Goal: Contribute content: Add original content to the website for others to see

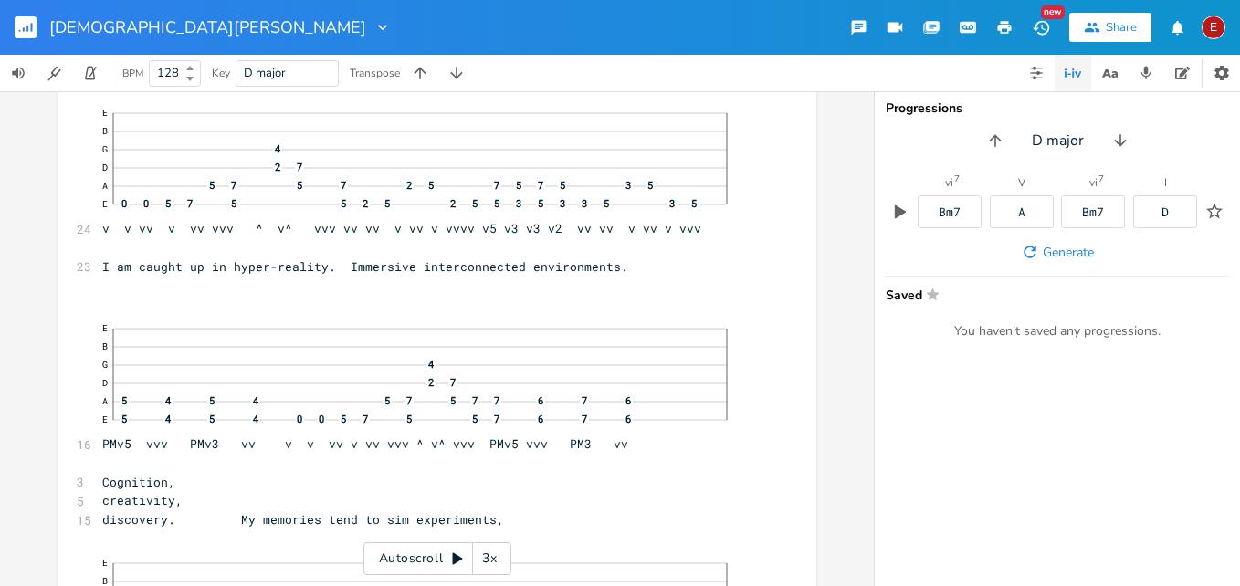
scroll to position [44, 0]
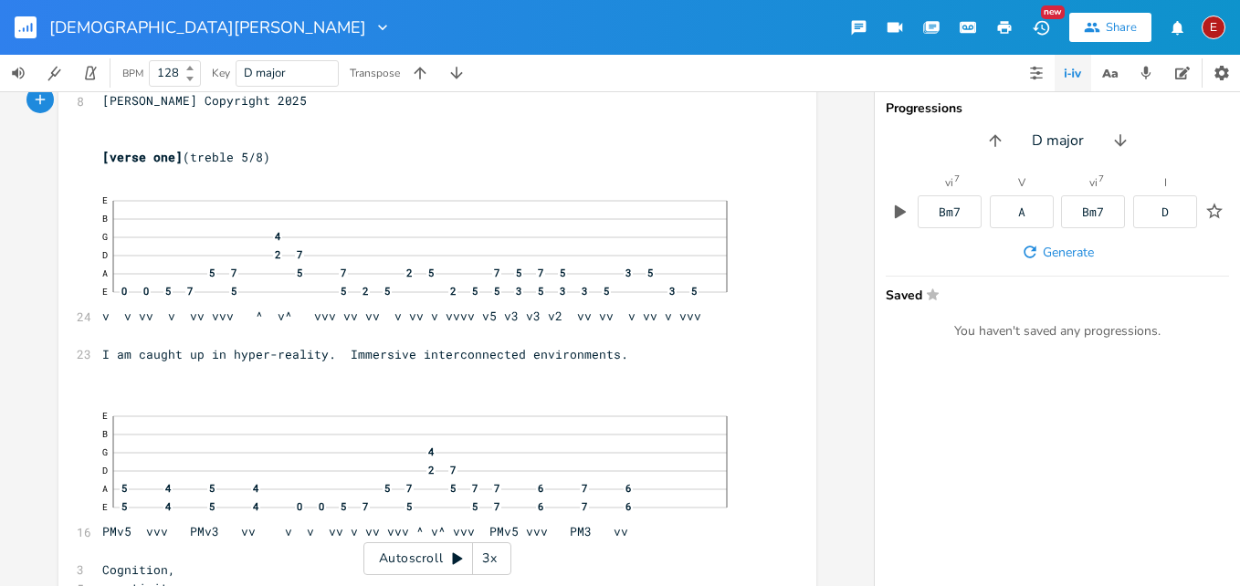
click at [489, 554] on div "3x" at bounding box center [489, 558] width 33 height 33
click at [489, 554] on div "4x" at bounding box center [489, 558] width 33 height 33
click at [458, 554] on icon at bounding box center [457, 559] width 15 height 15
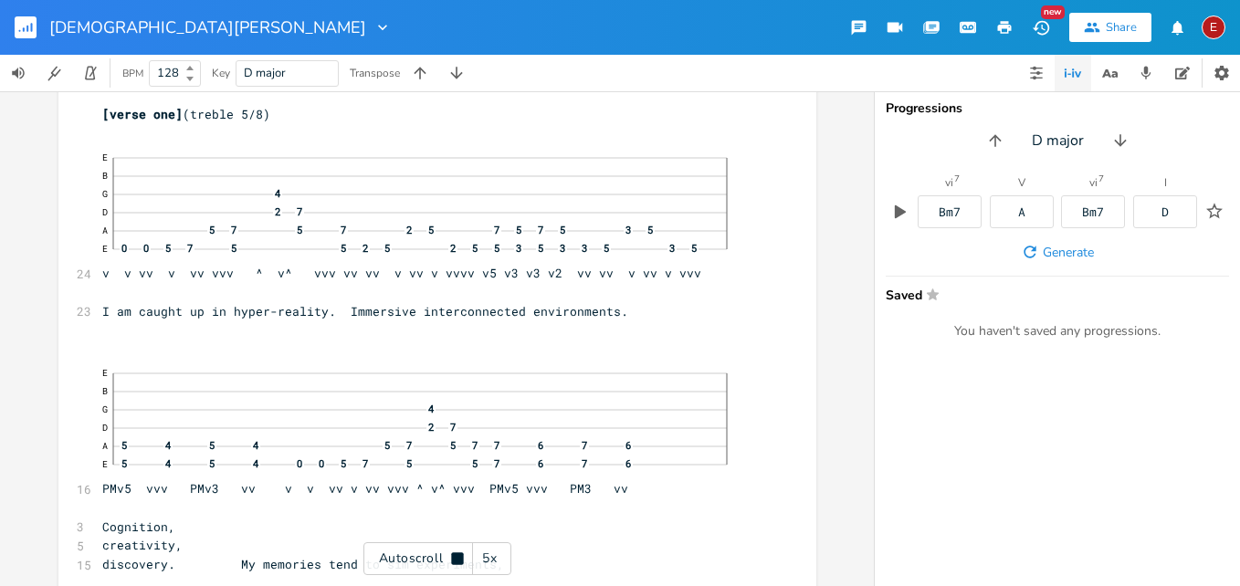
click at [458, 554] on icon at bounding box center [457, 558] width 12 height 12
click at [458, 554] on icon at bounding box center [457, 559] width 15 height 15
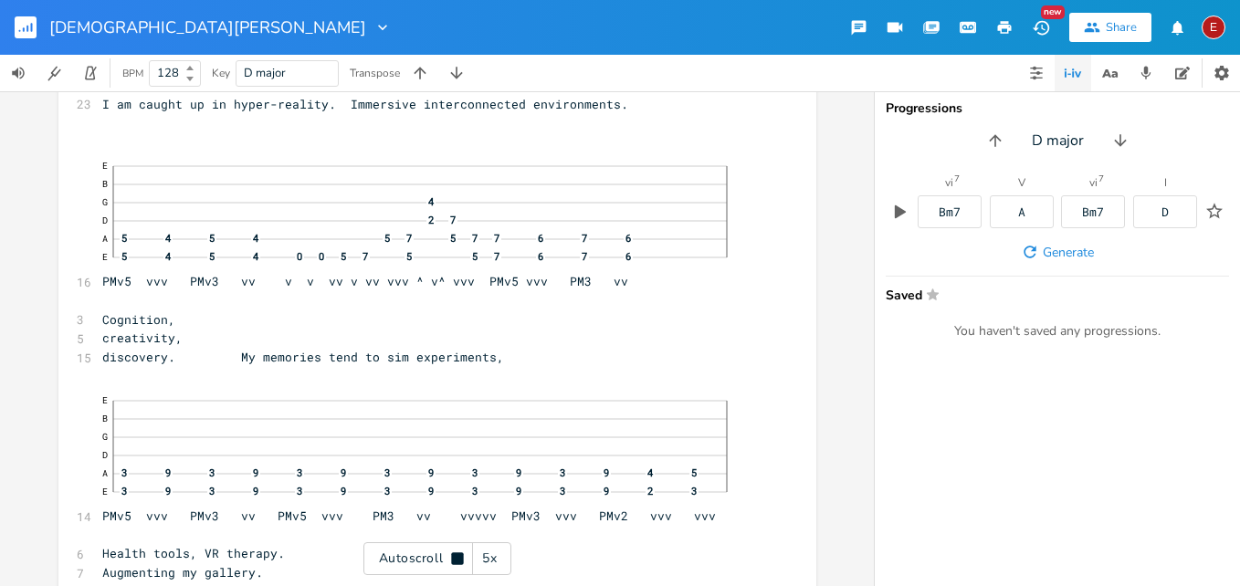
click at [458, 554] on icon at bounding box center [457, 558] width 12 height 12
click at [458, 554] on icon at bounding box center [457, 559] width 15 height 15
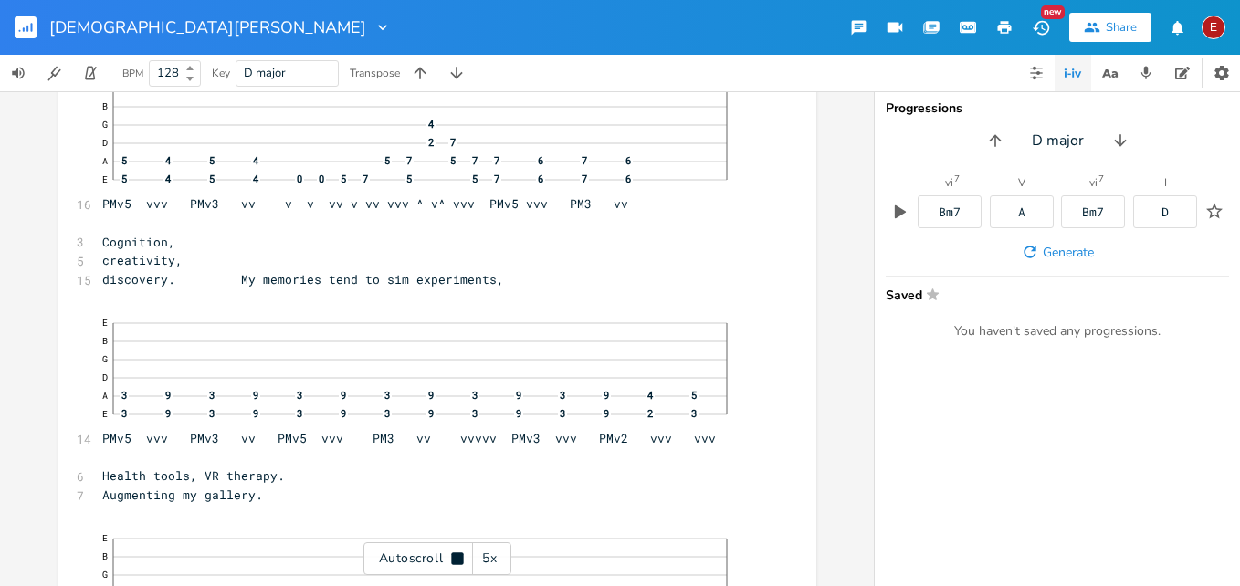
scroll to position [375, 0]
click at [455, 557] on icon at bounding box center [457, 558] width 12 height 12
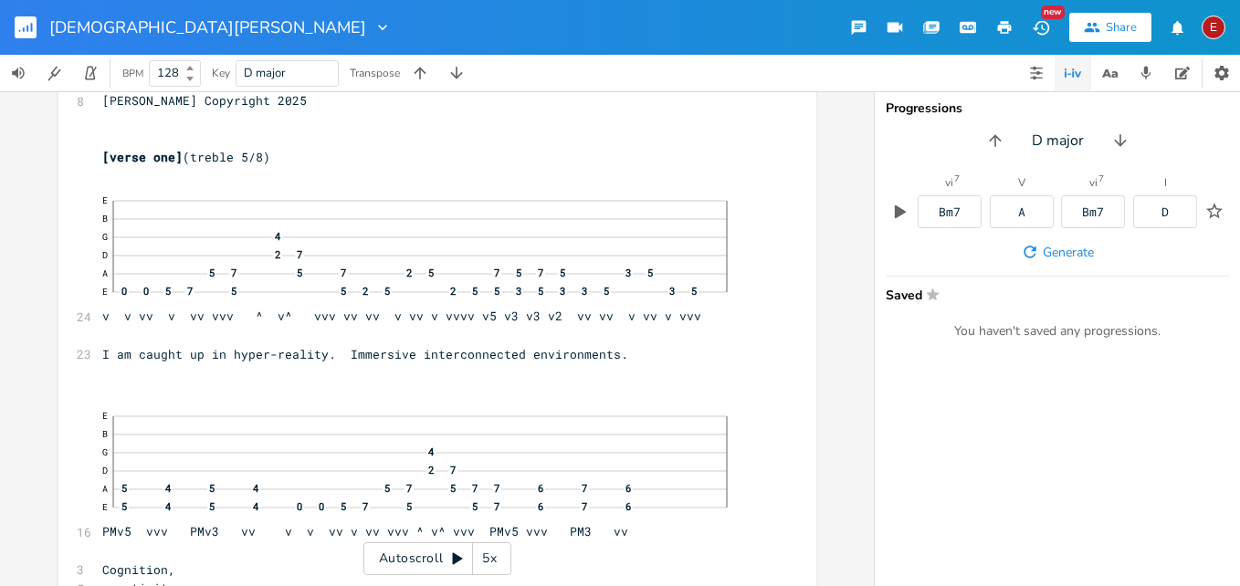
scroll to position [0, 0]
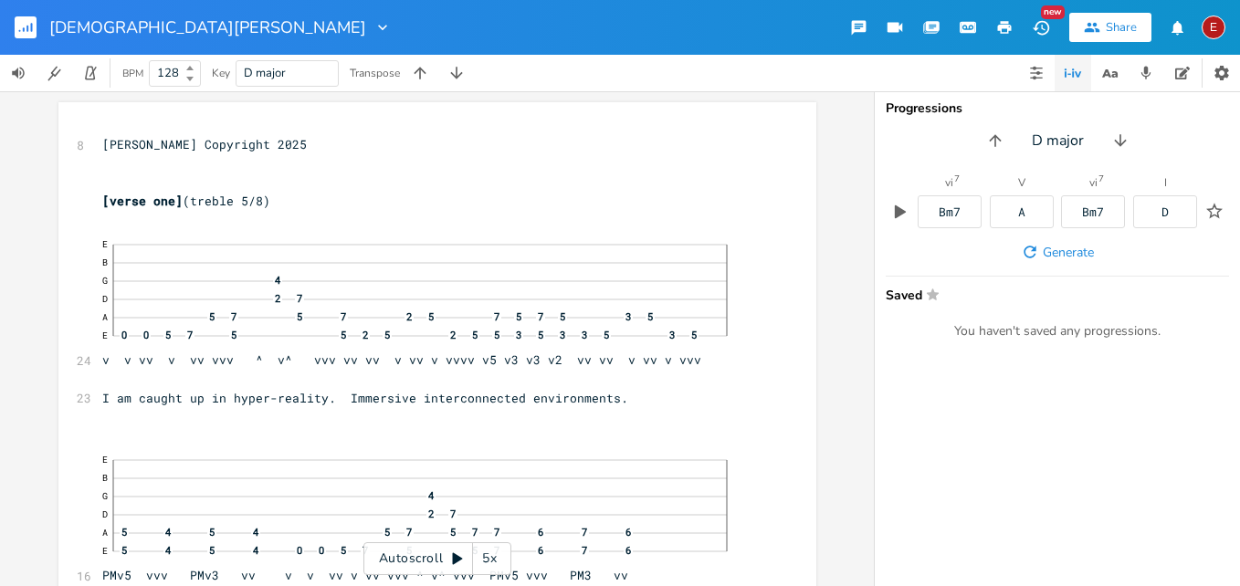
click at [269, 199] on pre "[verse one] (treble 5/8)" at bounding box center [428, 201] width 659 height 19
click at [345, 147] on pre "[PERSON_NAME] Copyright 2025" at bounding box center [428, 144] width 659 height 19
type textarea "4/4 times signature"
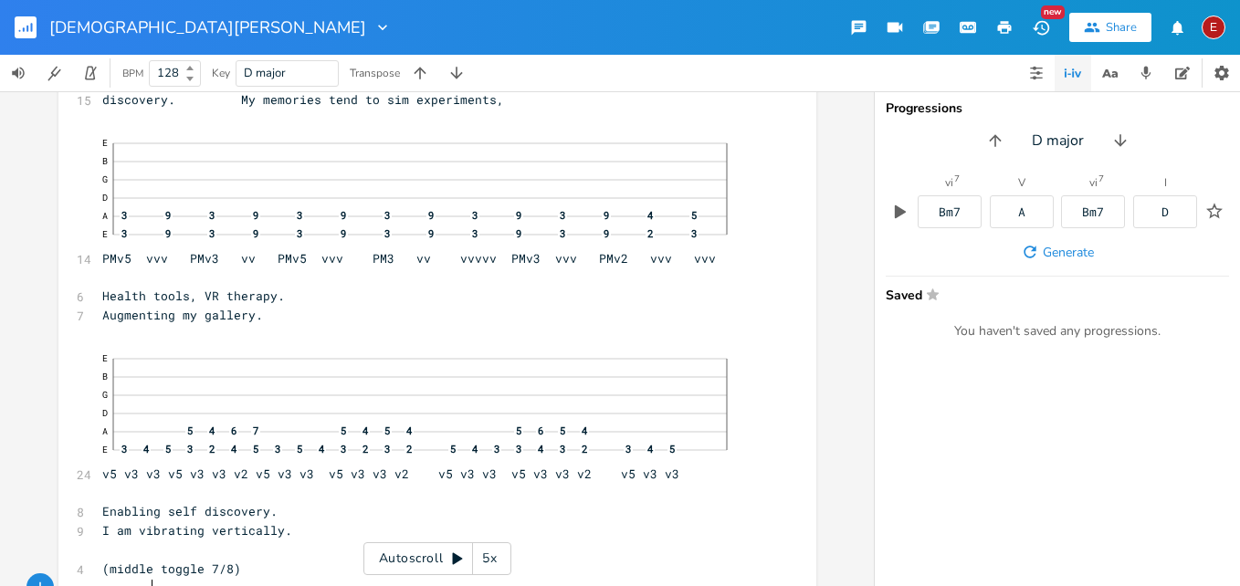
scroll to position [608, 0]
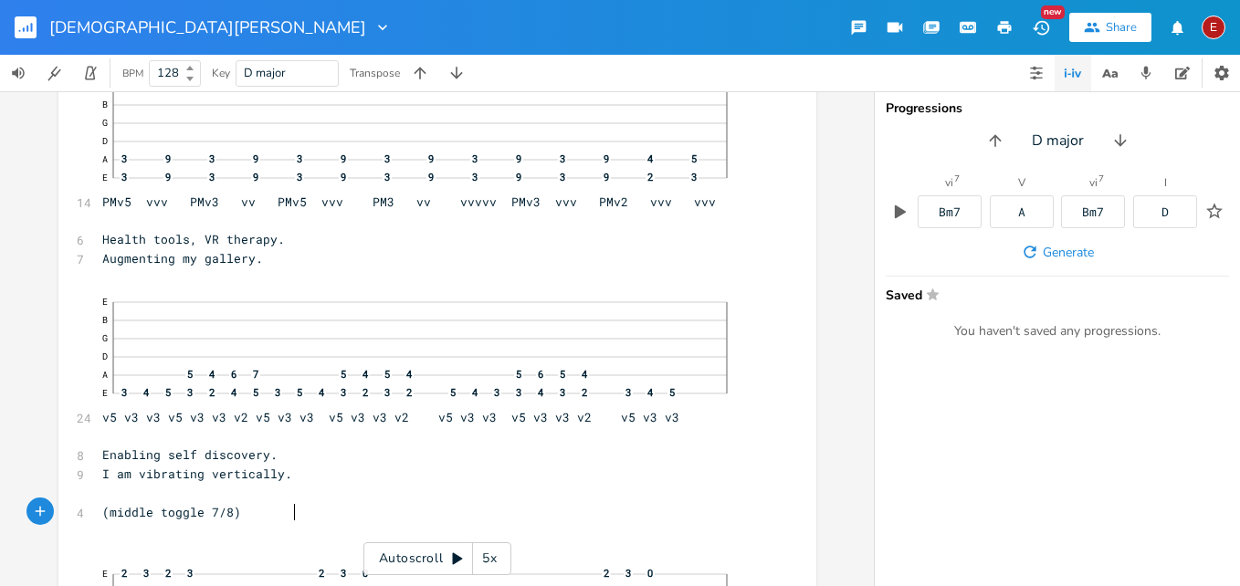
click at [289, 510] on pre "(middle toggle 7/8)" at bounding box center [428, 512] width 659 height 19
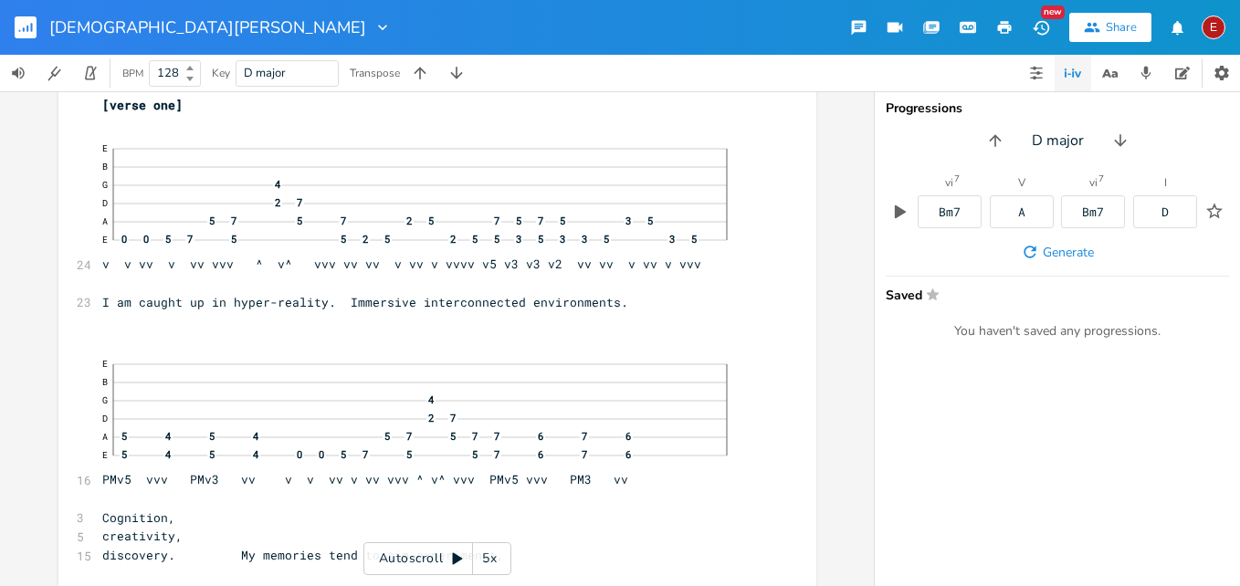
scroll to position [0, 0]
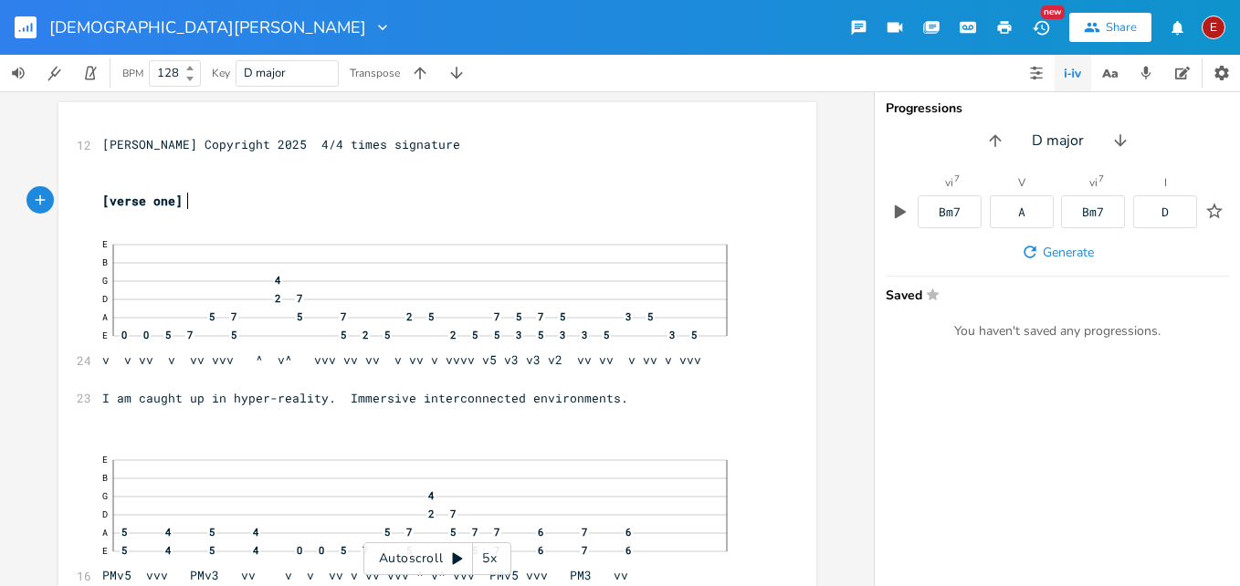
click at [219, 205] on pre "[verse one]" at bounding box center [428, 201] width 659 height 19
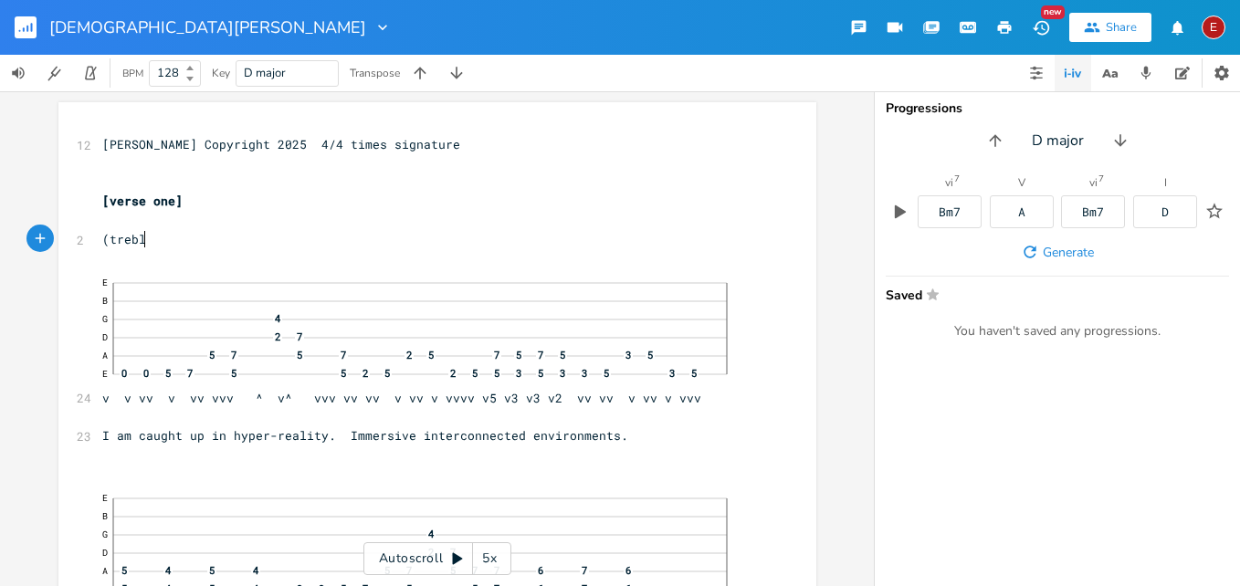
scroll to position [0, 36]
type textarea "(treble)"
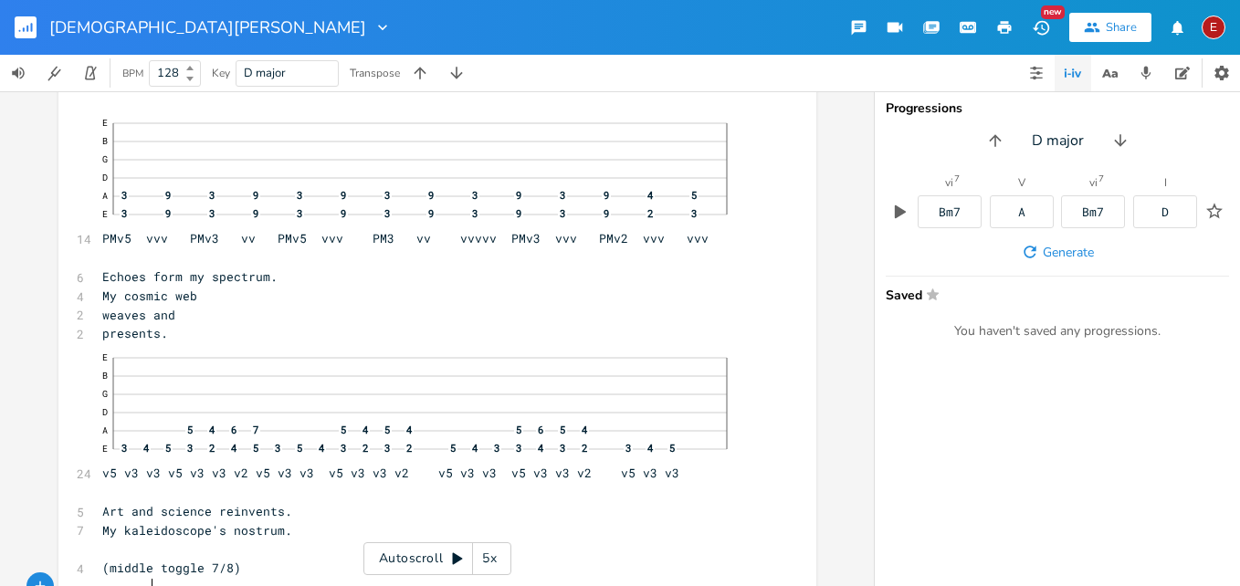
scroll to position [2560, 0]
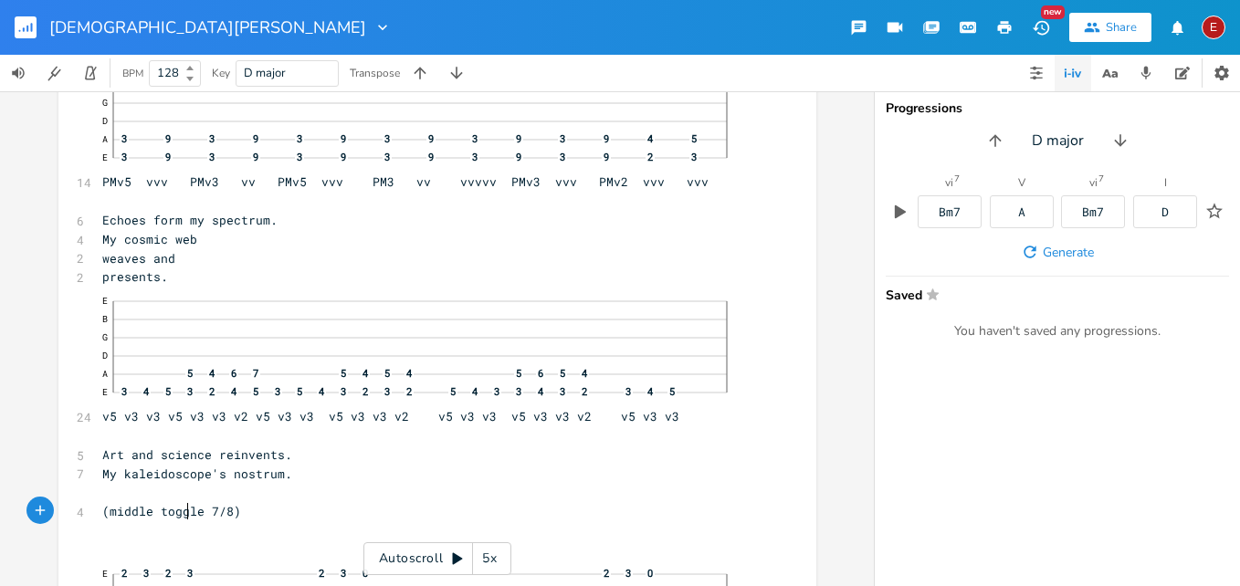
type textarea "6"
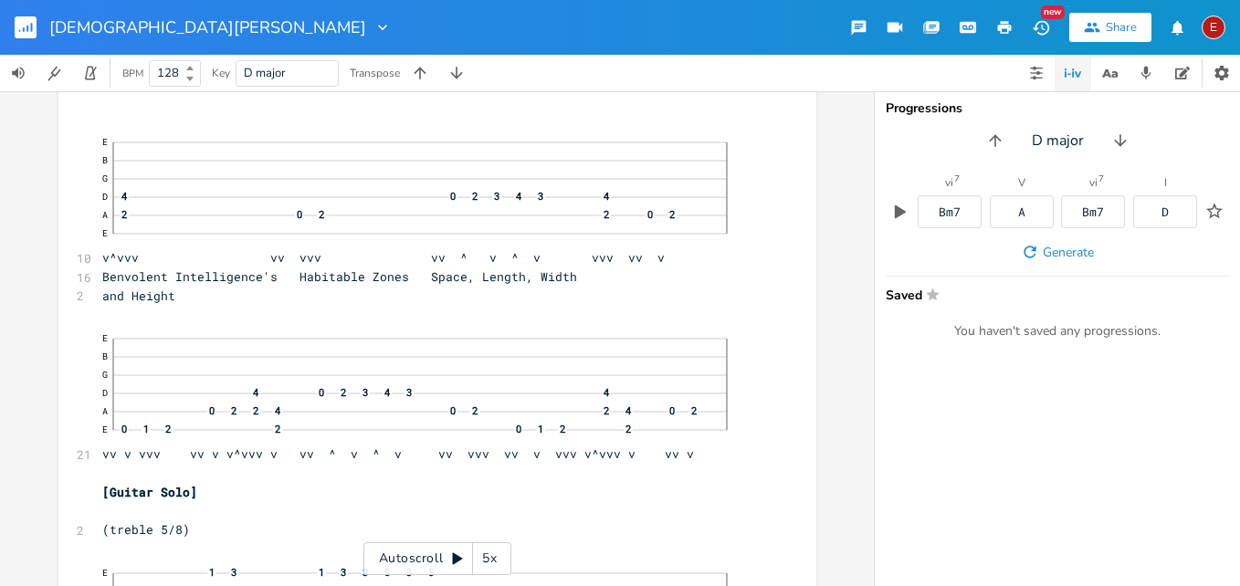
scroll to position [18551, 0]
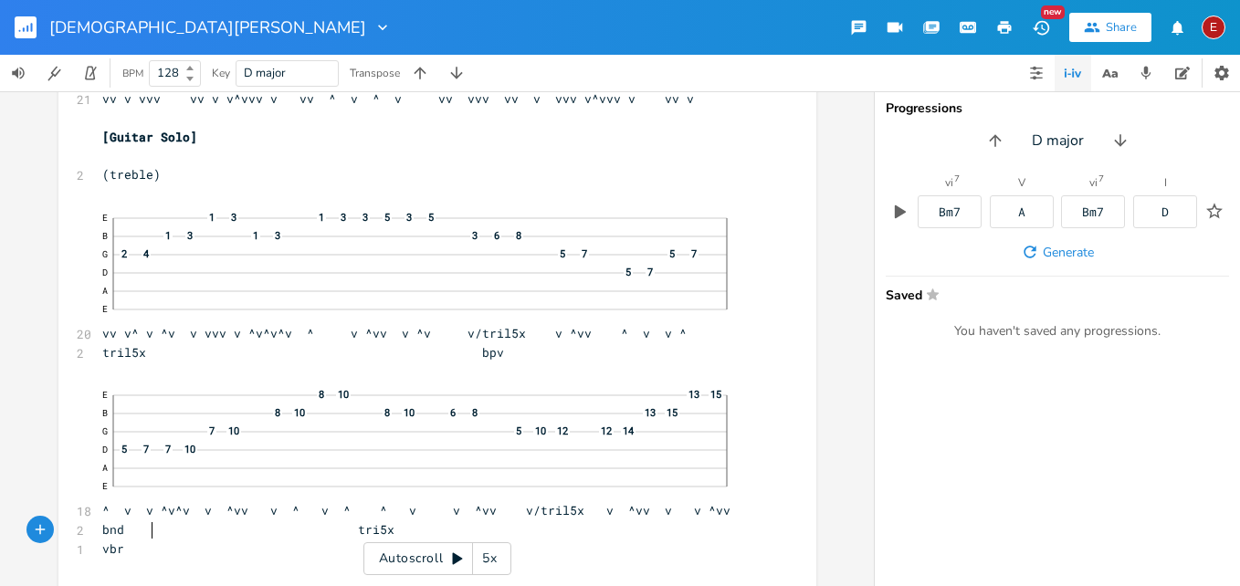
type textarea "2"
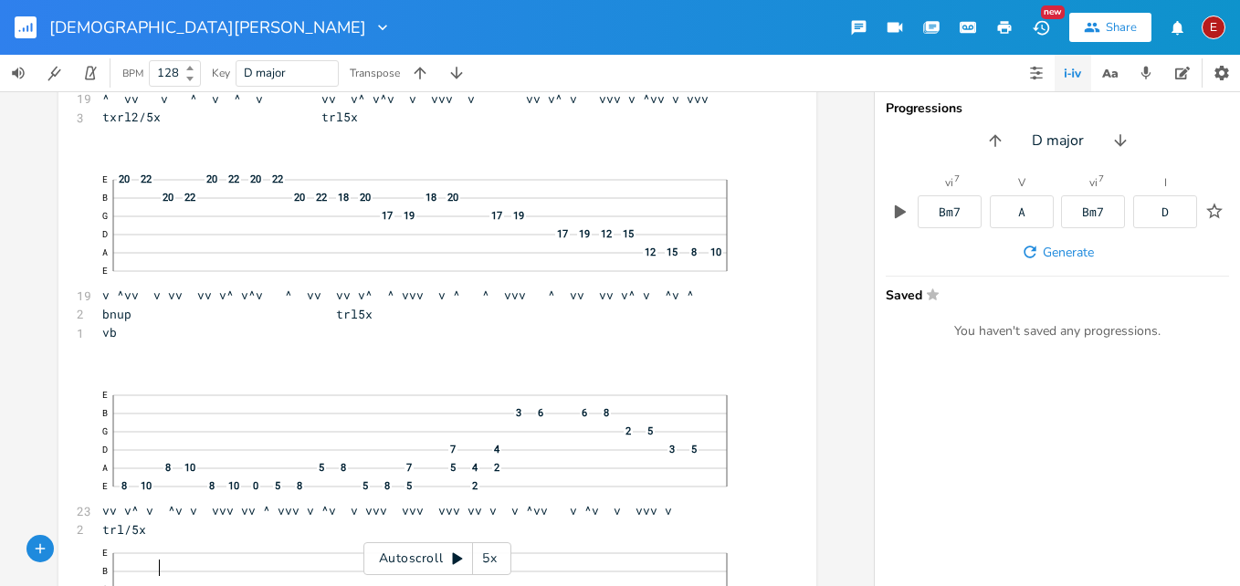
type textarea "2"
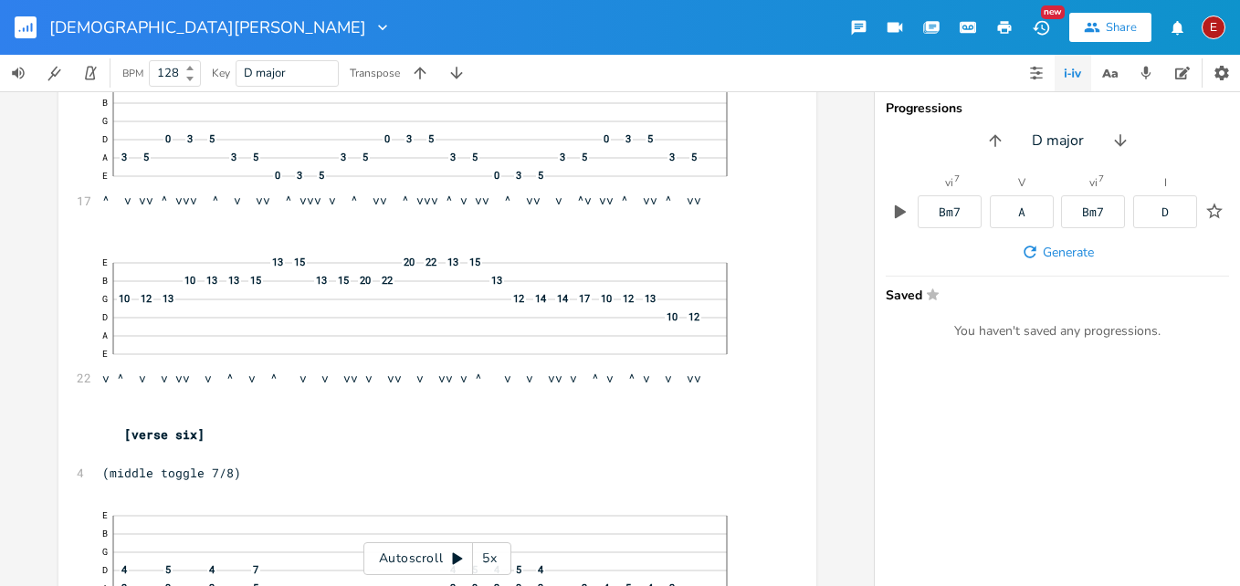
scroll to position [19946, 0]
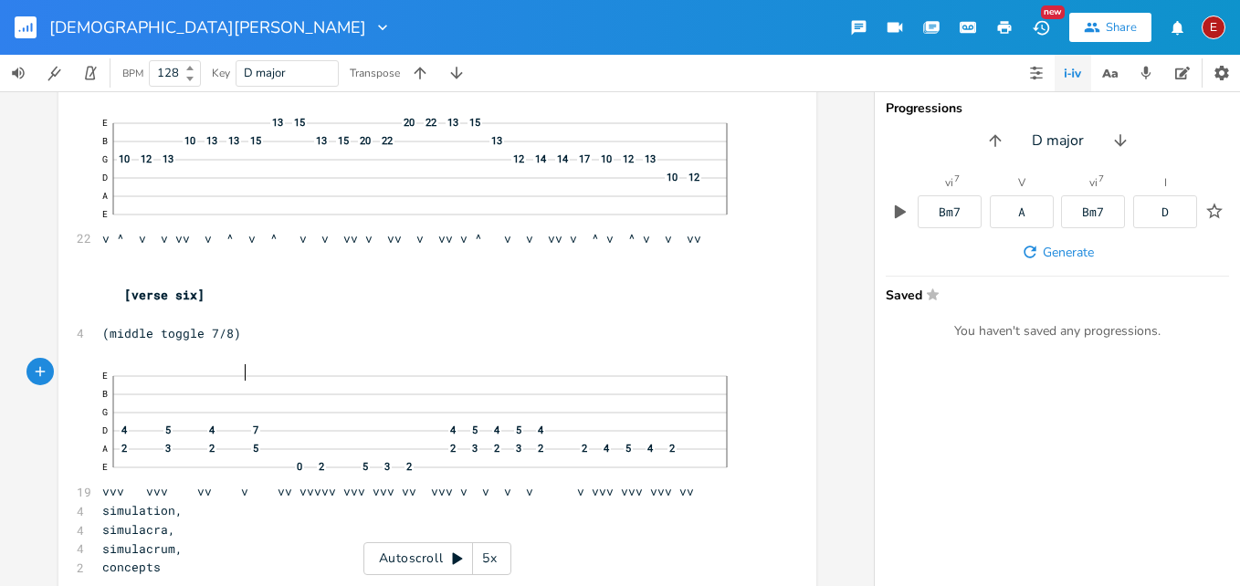
click at [238, 342] on span "(middle toggle 7/8)" at bounding box center [171, 333] width 139 height 16
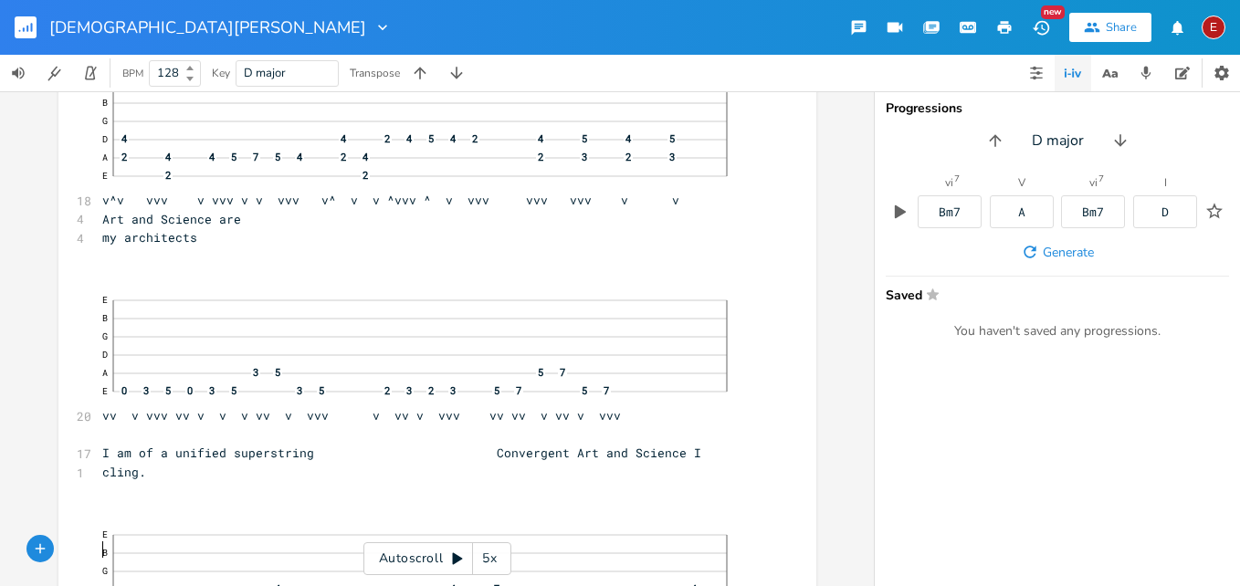
type textarea "2"
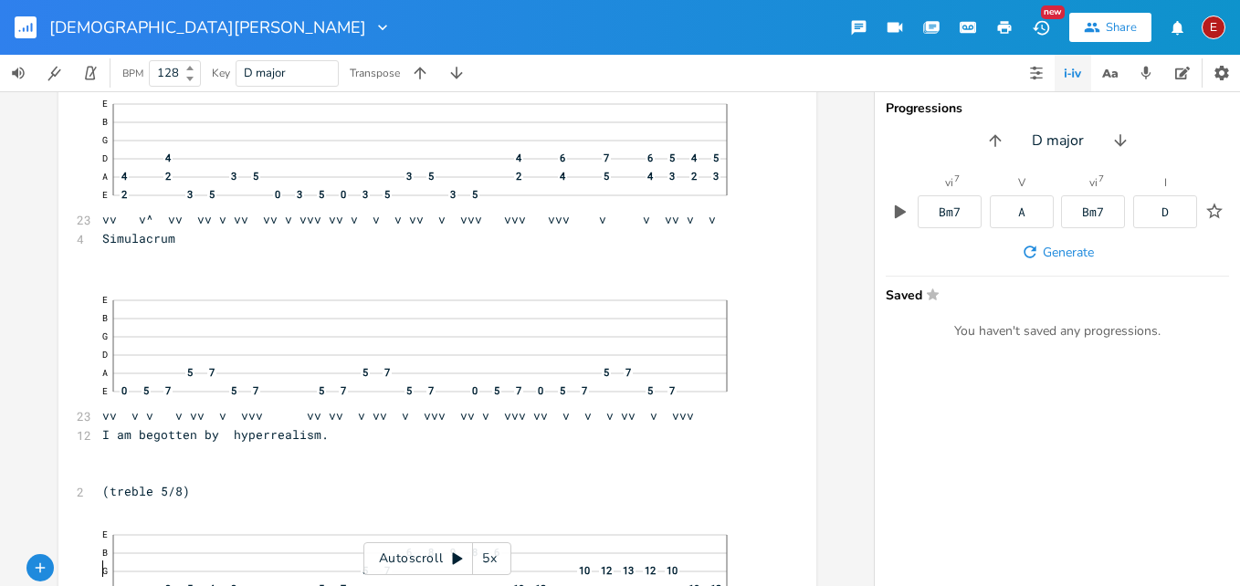
scroll to position [21492, 0]
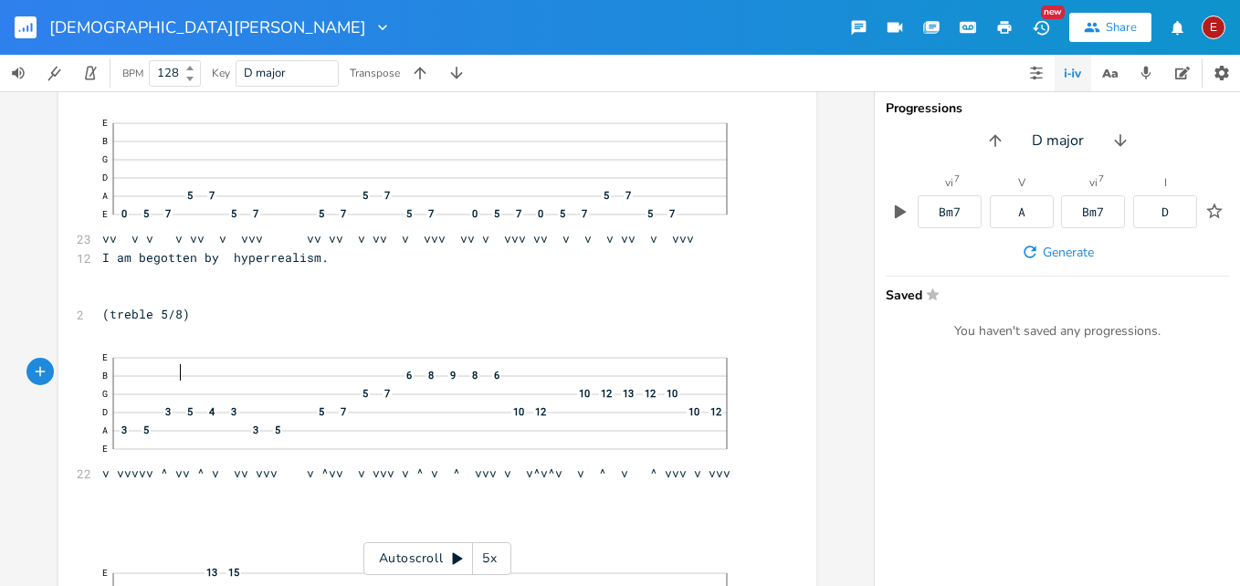
click at [173, 322] on span "(treble 5/8)" at bounding box center [146, 314] width 88 height 16
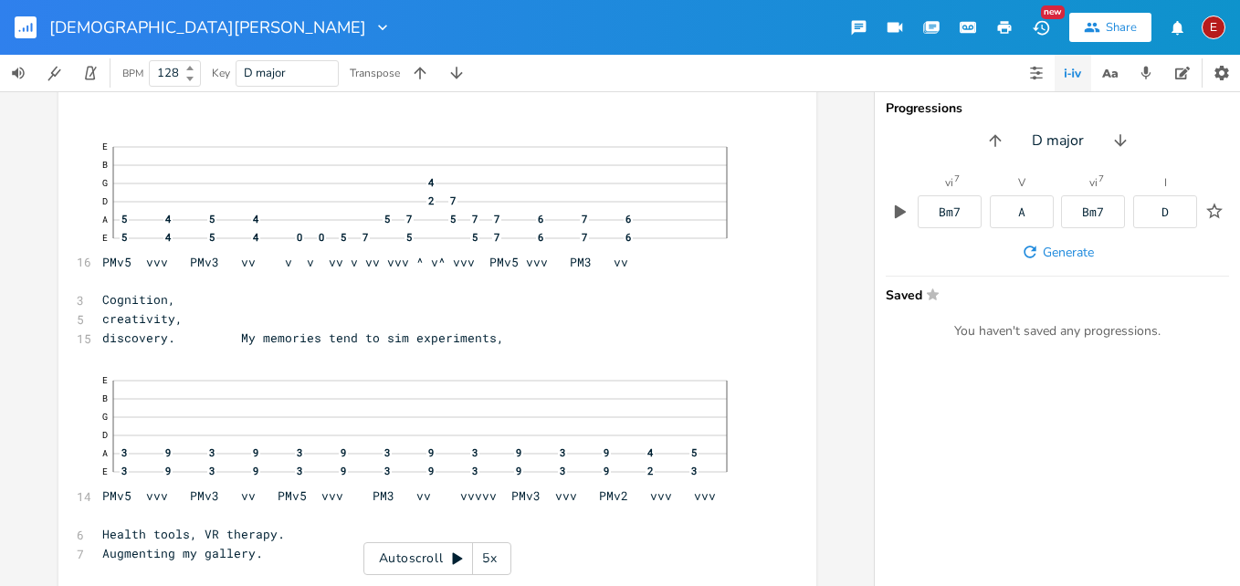
scroll to position [0, 0]
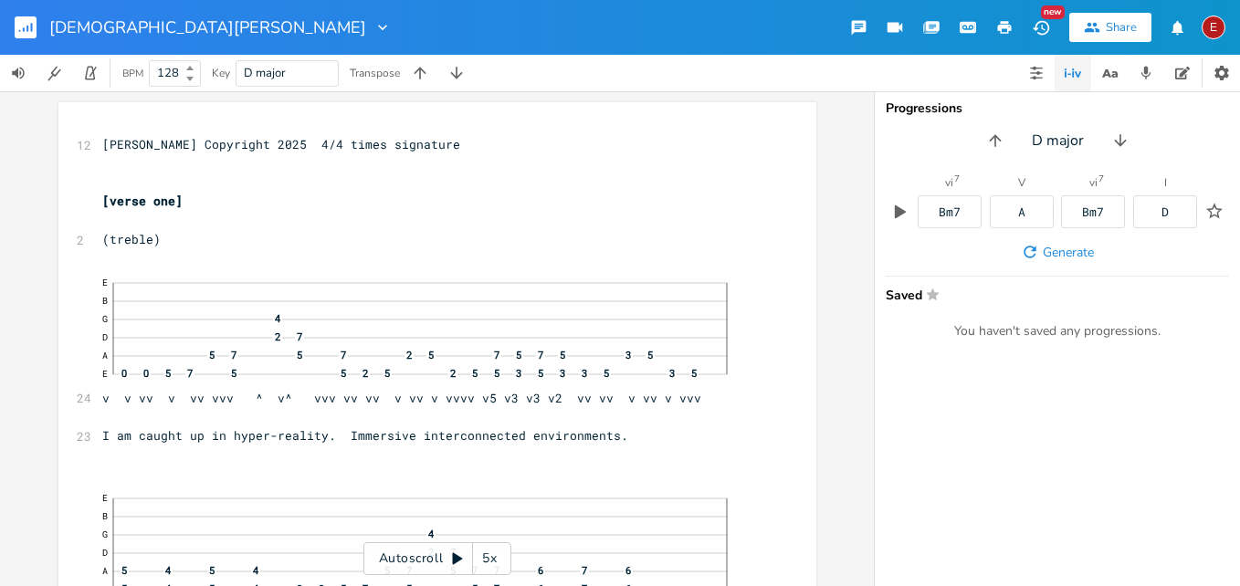
click at [457, 561] on icon at bounding box center [458, 559] width 10 height 12
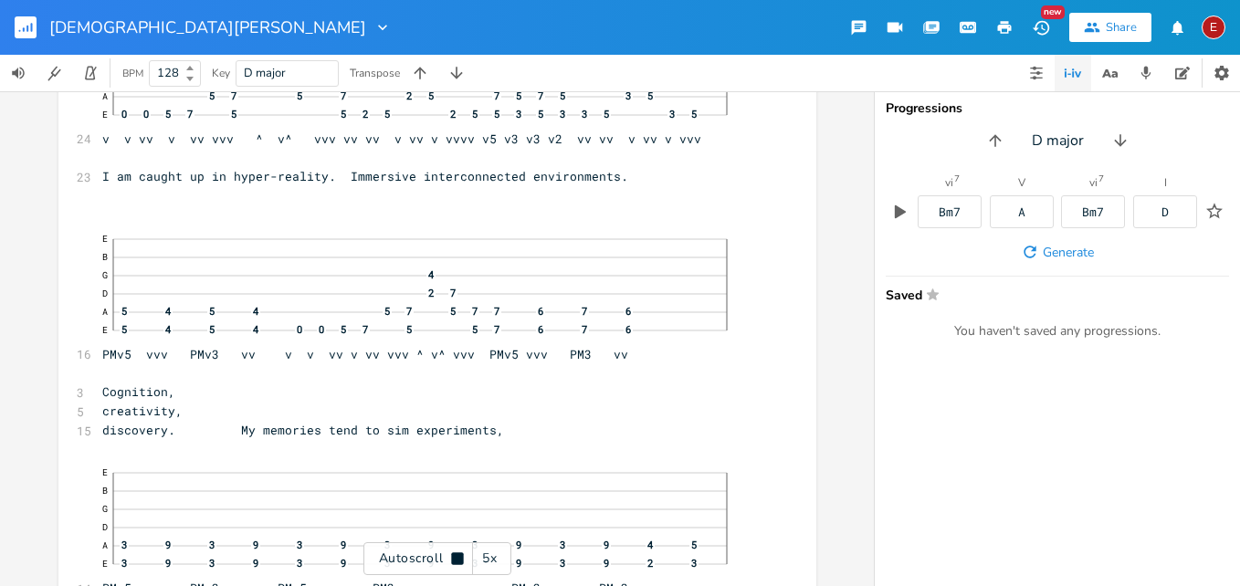
click at [457, 561] on icon at bounding box center [457, 558] width 12 height 12
click at [457, 561] on icon at bounding box center [458, 559] width 10 height 12
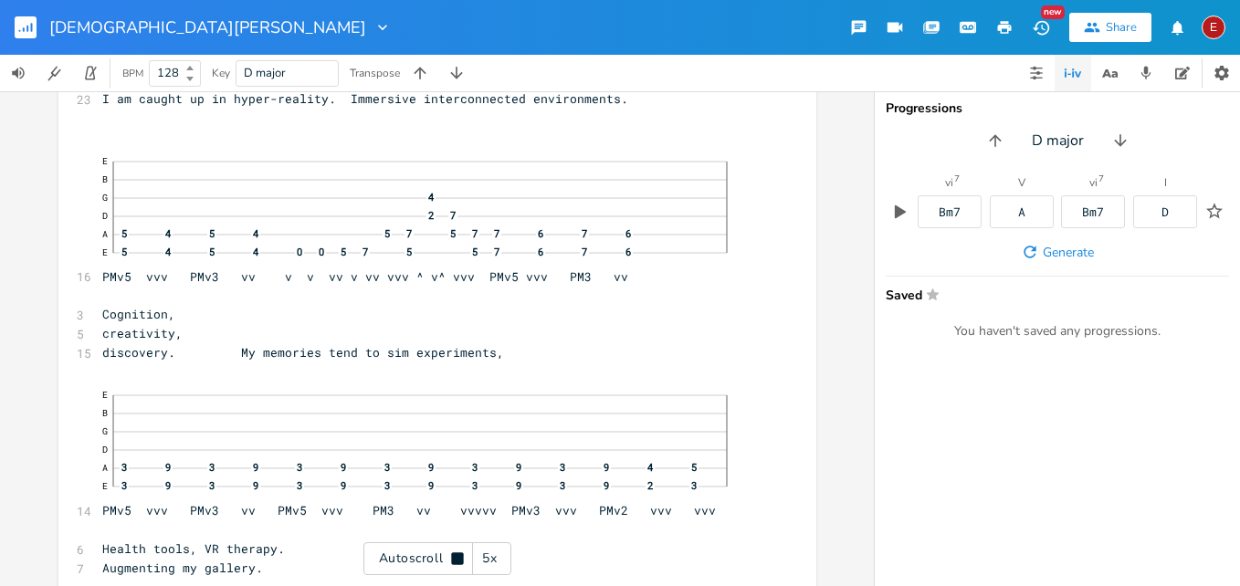
click at [457, 561] on icon at bounding box center [457, 558] width 12 height 12
click at [457, 561] on icon at bounding box center [458, 559] width 10 height 12
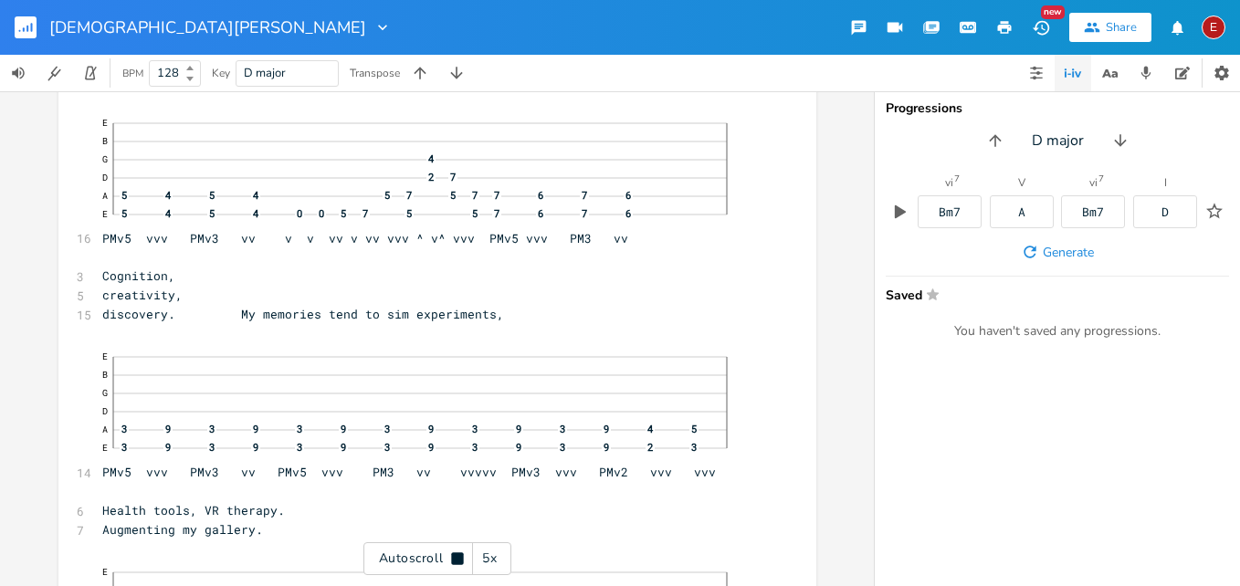
click at [457, 561] on icon at bounding box center [457, 558] width 12 height 12
click at [457, 561] on icon at bounding box center [458, 559] width 10 height 12
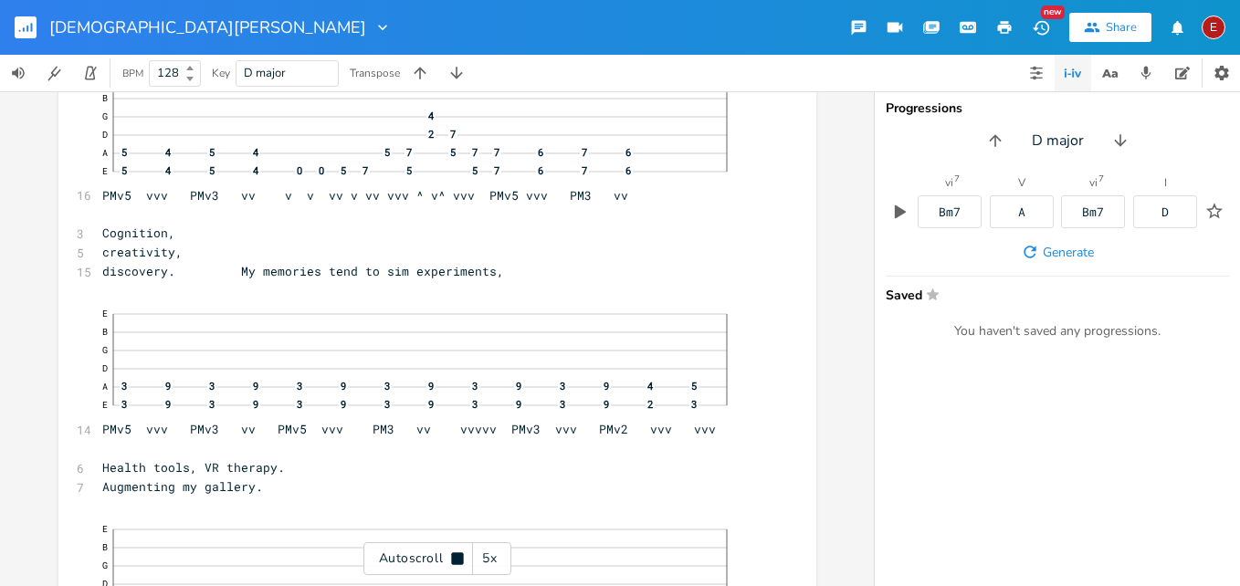
click at [457, 561] on icon at bounding box center [457, 558] width 12 height 12
click at [457, 561] on icon at bounding box center [458, 559] width 10 height 12
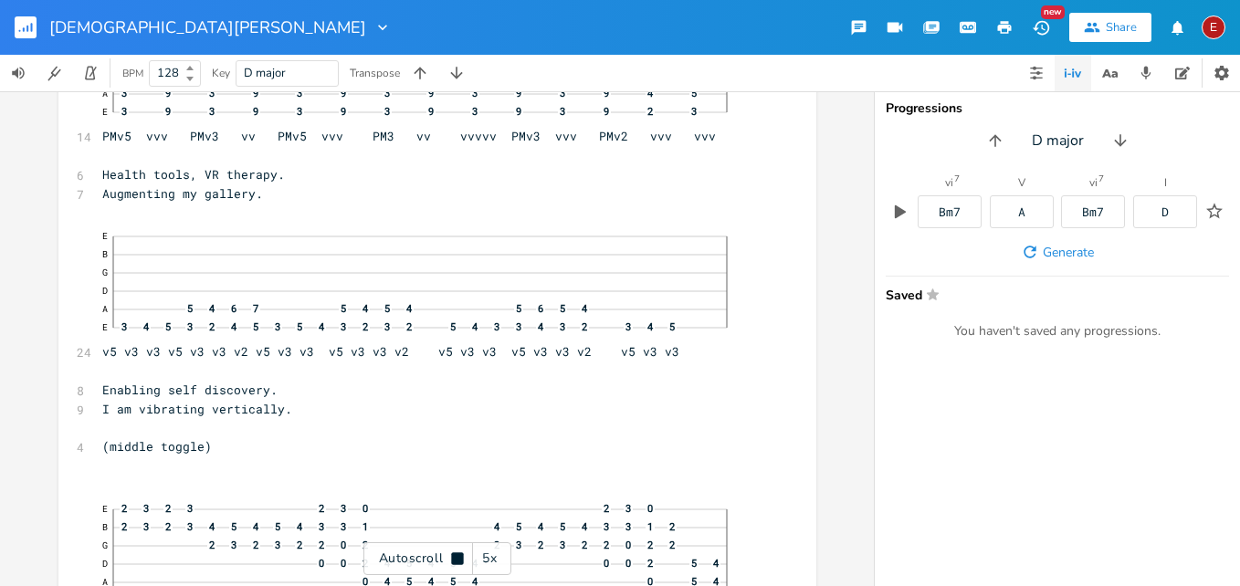
scroll to position [715, 0]
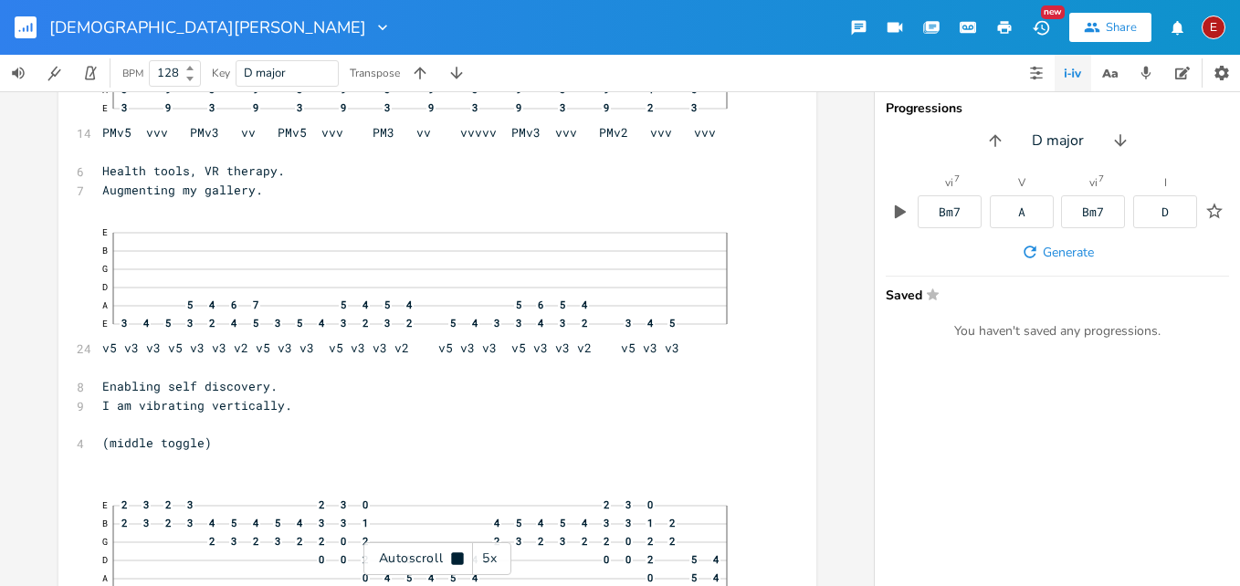
click at [457, 561] on icon at bounding box center [457, 558] width 12 height 12
click at [457, 561] on icon at bounding box center [458, 559] width 10 height 12
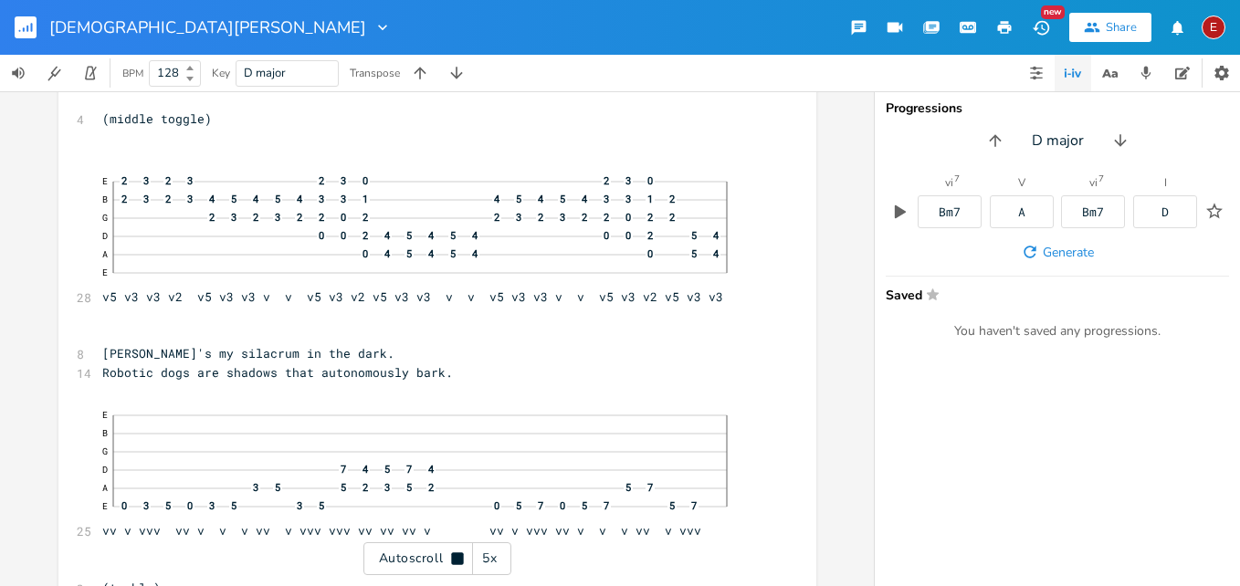
click at [457, 560] on icon at bounding box center [457, 558] width 12 height 12
click at [457, 560] on icon at bounding box center [458, 559] width 10 height 12
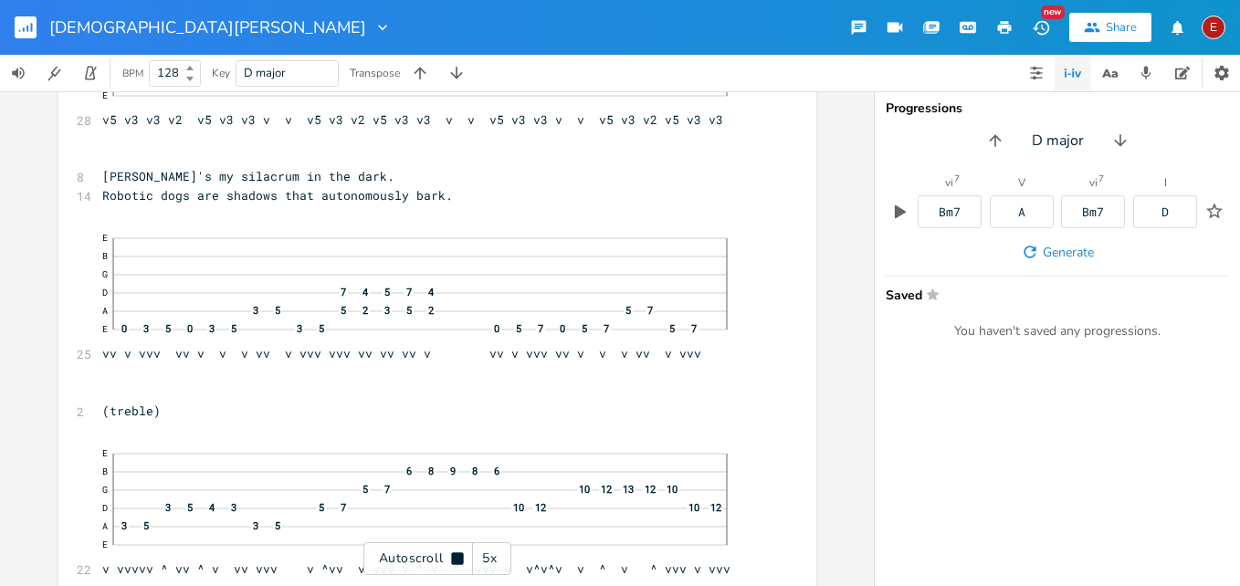
scroll to position [1219, 0]
click at [457, 560] on icon at bounding box center [457, 558] width 12 height 12
click at [457, 560] on icon at bounding box center [458, 559] width 10 height 12
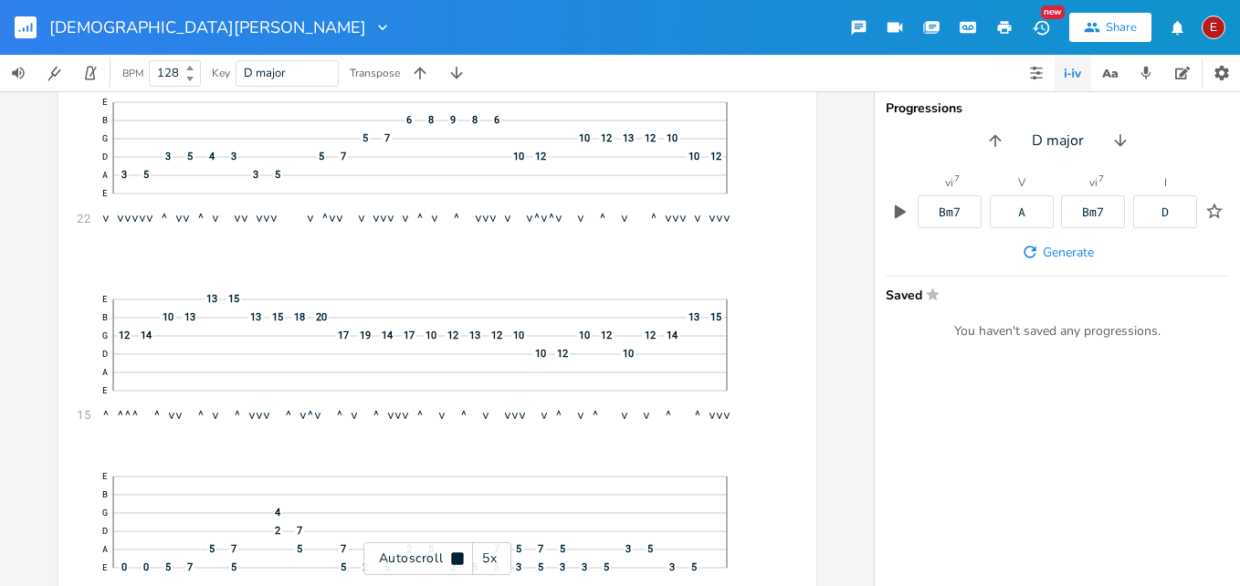
scroll to position [1572, 0]
click at [457, 560] on icon at bounding box center [457, 558] width 12 height 12
click at [457, 560] on icon at bounding box center [458, 559] width 10 height 12
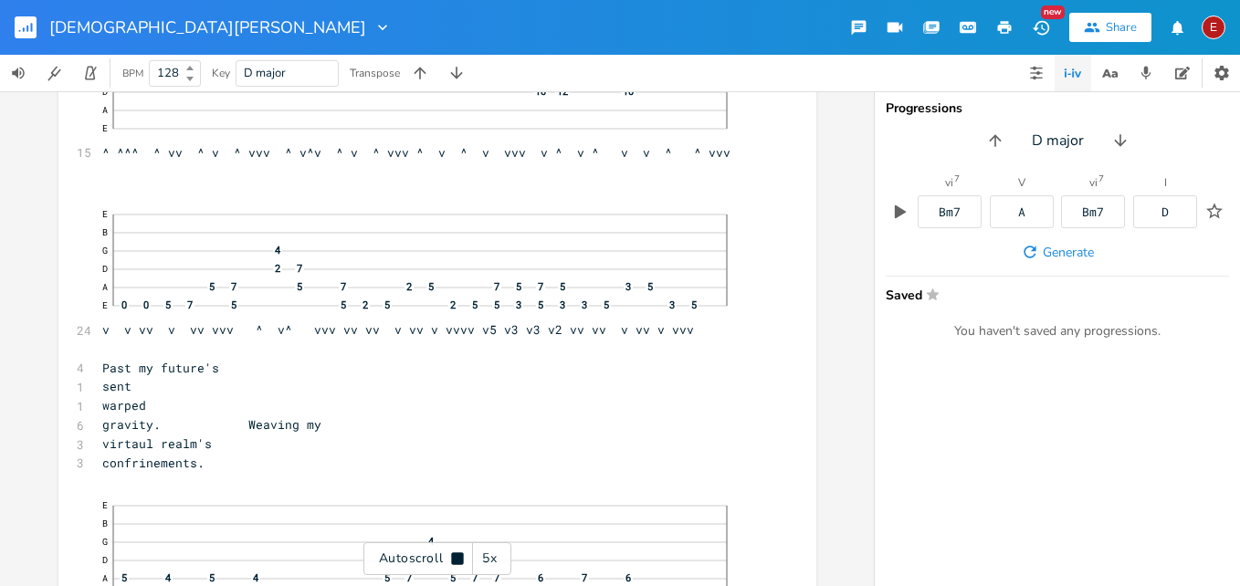
click at [457, 560] on icon at bounding box center [457, 558] width 12 height 12
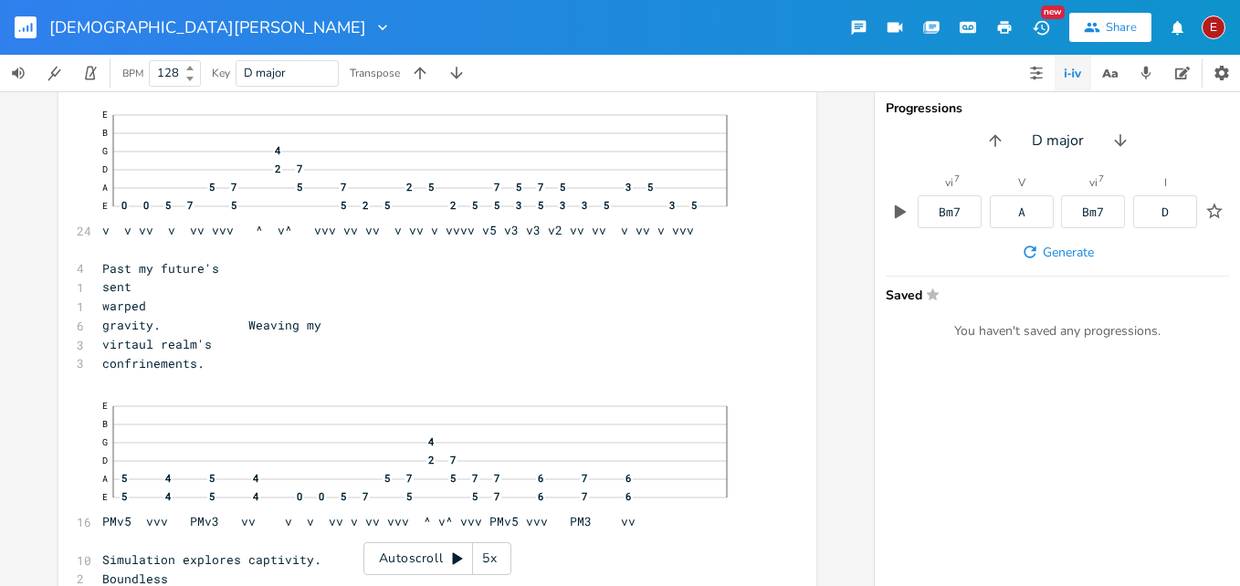
scroll to position [1930, 0]
click at [453, 559] on icon at bounding box center [458, 559] width 10 height 12
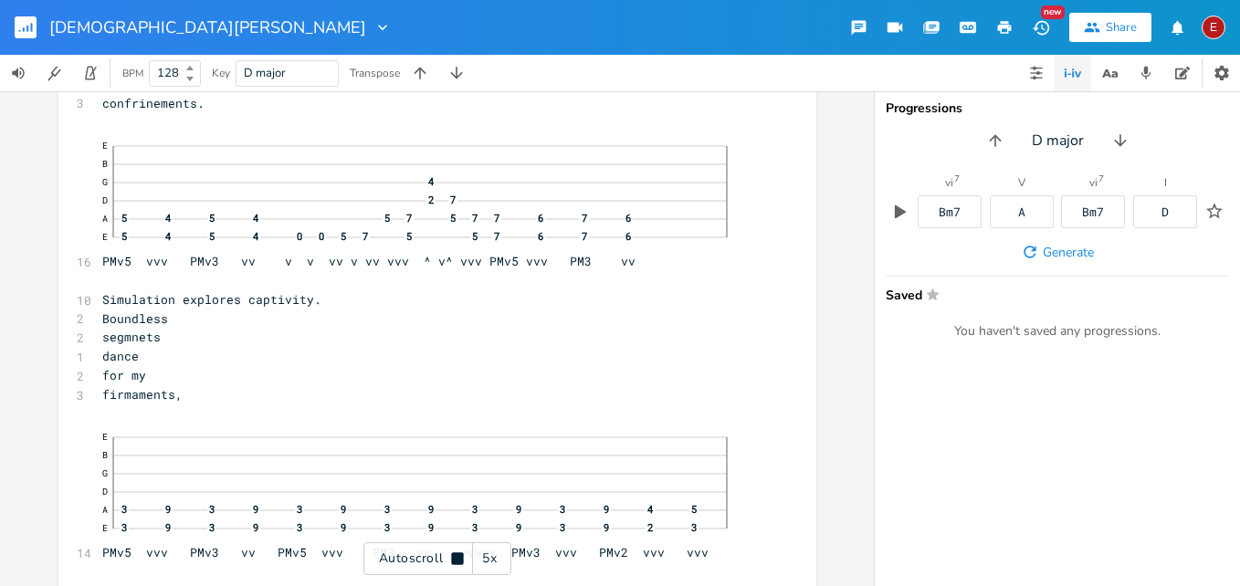
click at [453, 559] on icon at bounding box center [457, 558] width 12 height 12
click at [453, 559] on icon at bounding box center [458, 559] width 10 height 12
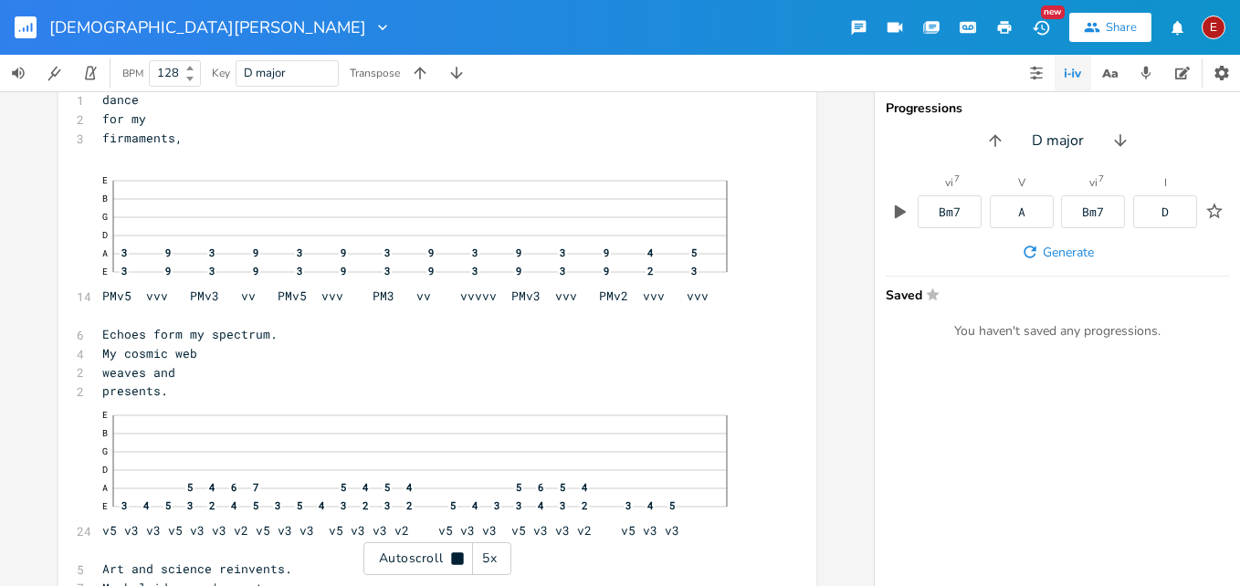
click at [453, 559] on icon at bounding box center [457, 558] width 12 height 12
click at [453, 559] on icon at bounding box center [458, 559] width 10 height 12
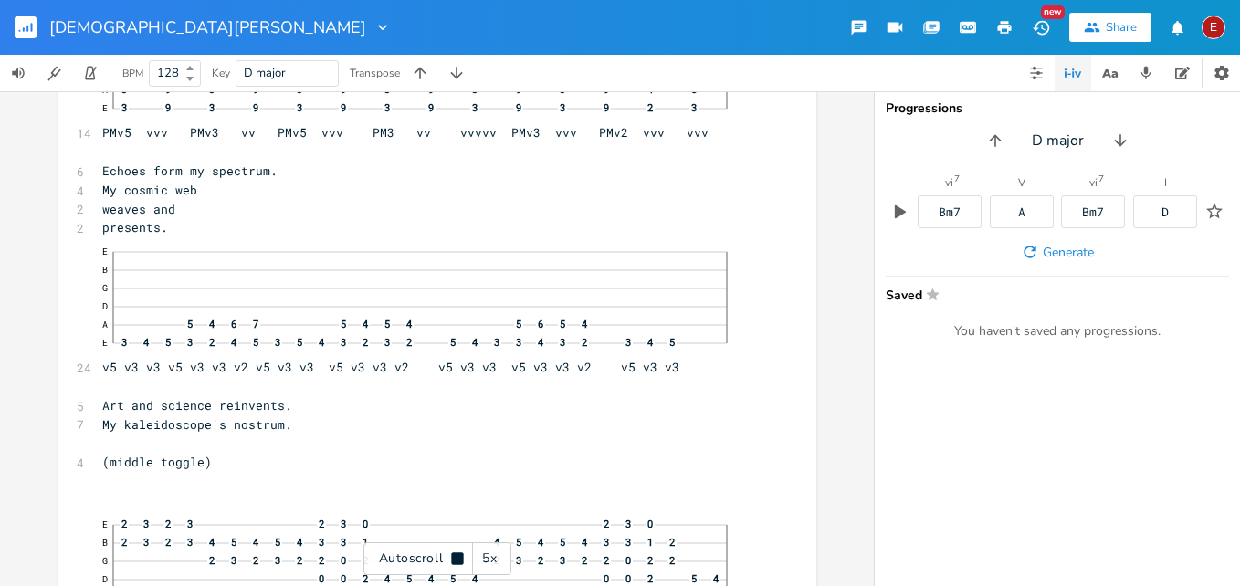
click at [453, 559] on icon at bounding box center [457, 558] width 12 height 12
click at [453, 558] on icon at bounding box center [458, 559] width 10 height 12
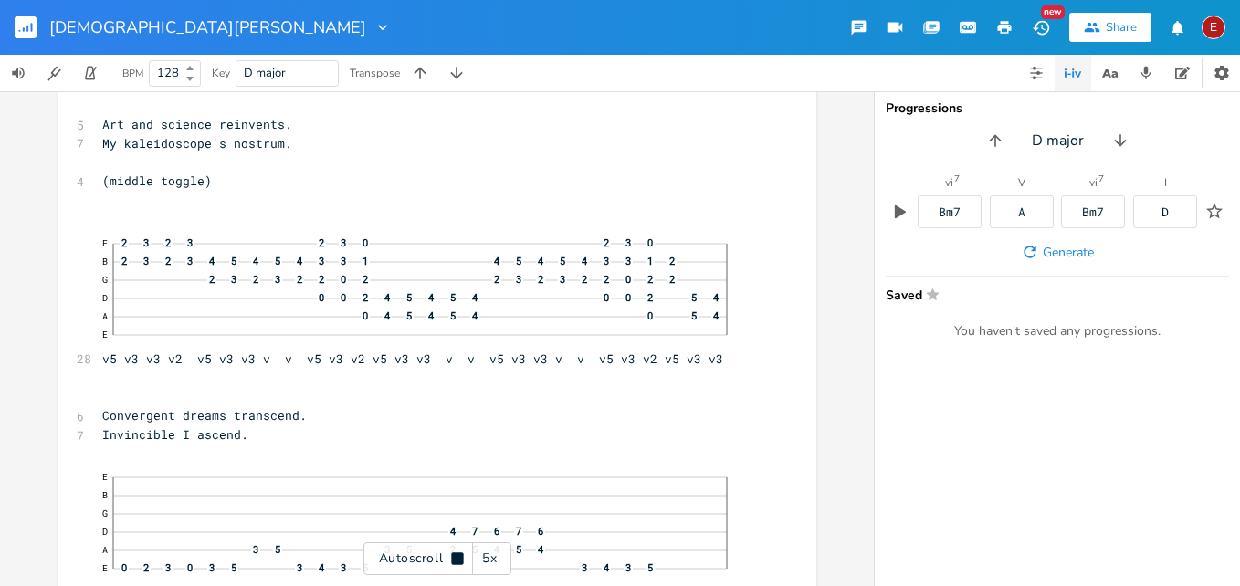
click at [453, 558] on icon at bounding box center [457, 558] width 12 height 12
click at [182, 410] on span "Convergent dreams transcend." at bounding box center [204, 413] width 205 height 16
type textarea "ing"
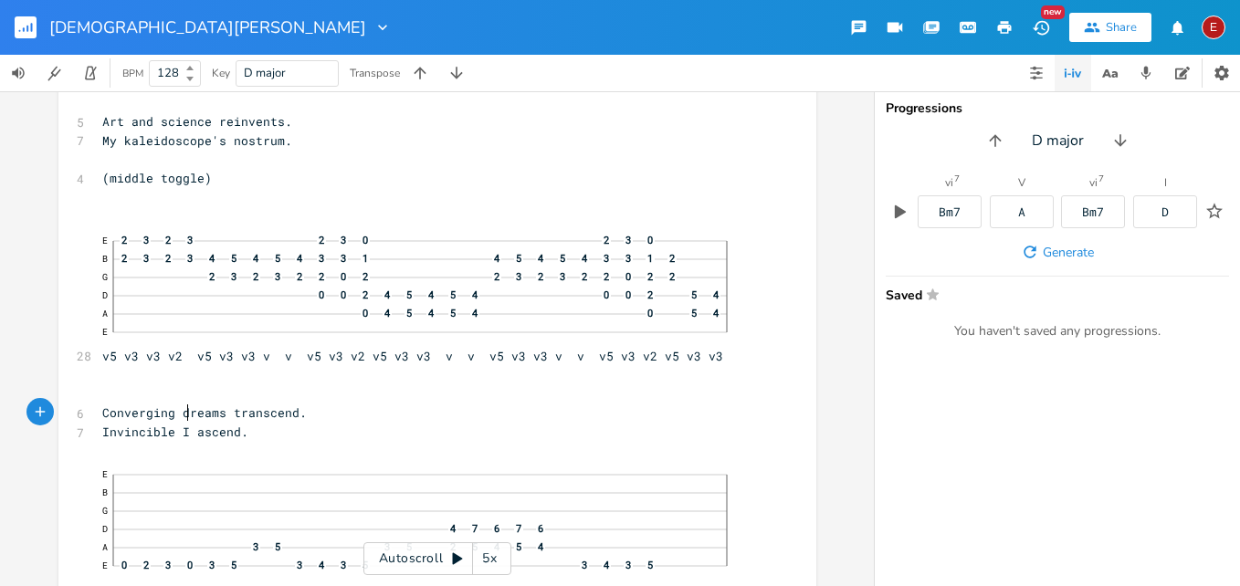
scroll to position [0, 18]
click at [236, 413] on span "Converging dreams transcend." at bounding box center [204, 413] width 205 height 16
type textarea "I"
click at [457, 557] on icon at bounding box center [458, 559] width 10 height 12
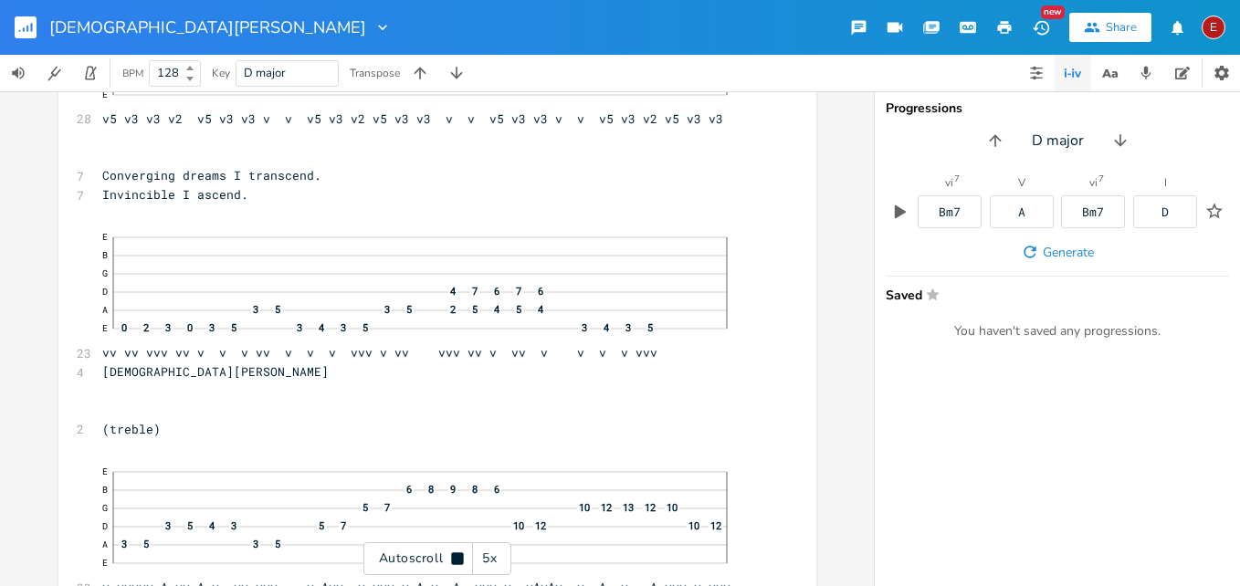
click at [457, 557] on icon at bounding box center [457, 558] width 12 height 12
click at [457, 557] on icon at bounding box center [458, 559] width 10 height 12
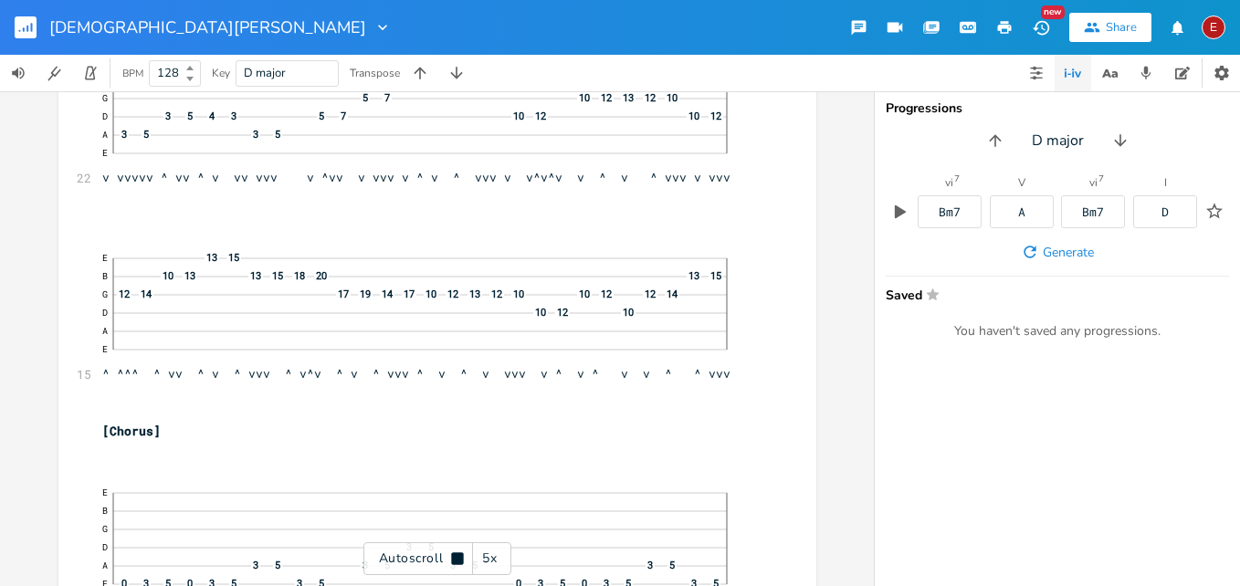
click at [457, 557] on icon at bounding box center [457, 558] width 12 height 12
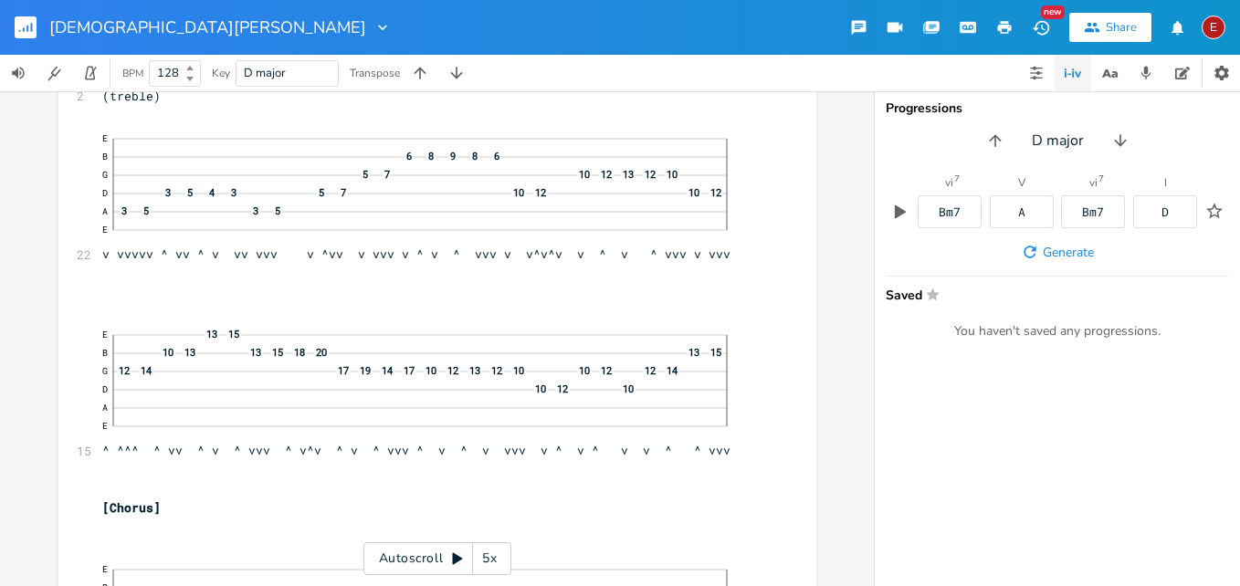
click at [464, 562] on icon at bounding box center [457, 559] width 15 height 15
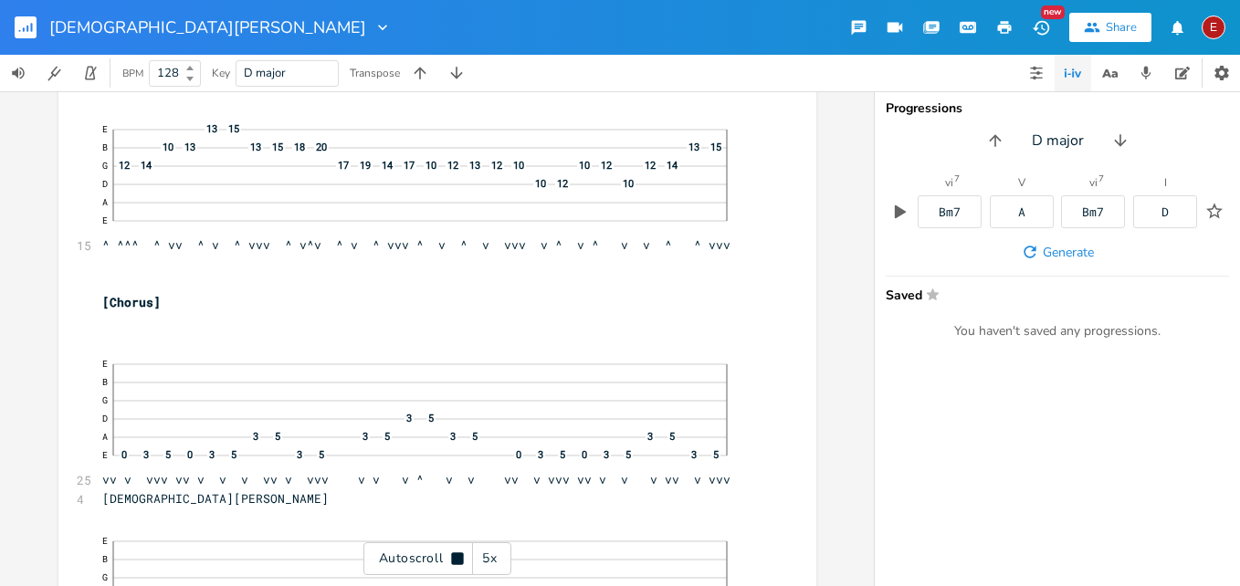
click at [464, 562] on icon at bounding box center [457, 559] width 15 height 15
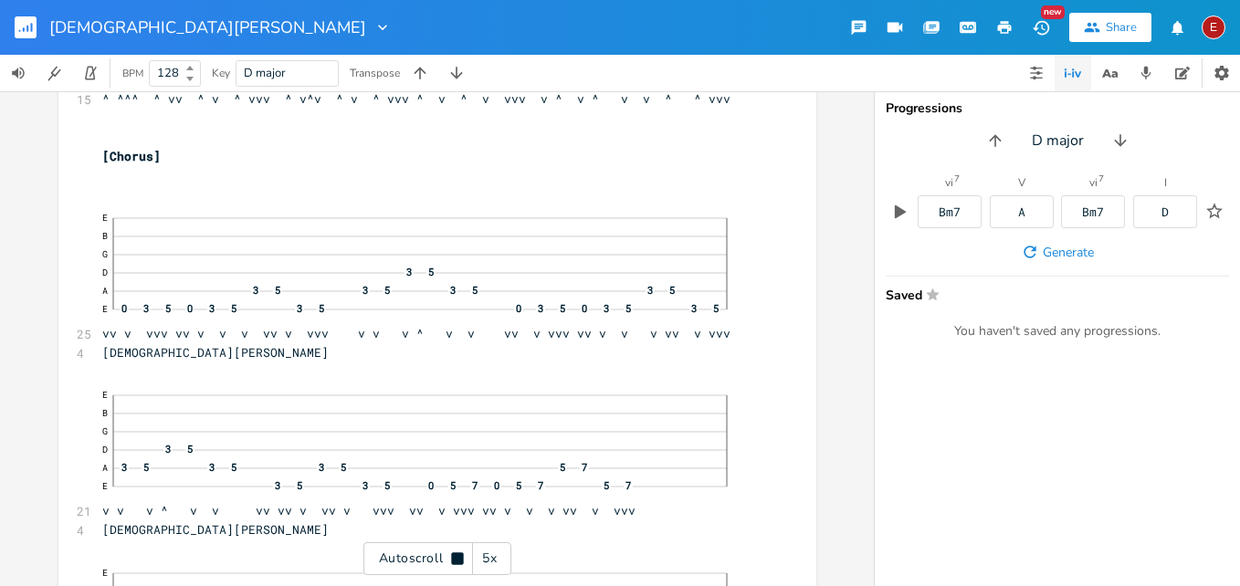
click at [464, 562] on icon at bounding box center [457, 559] width 15 height 15
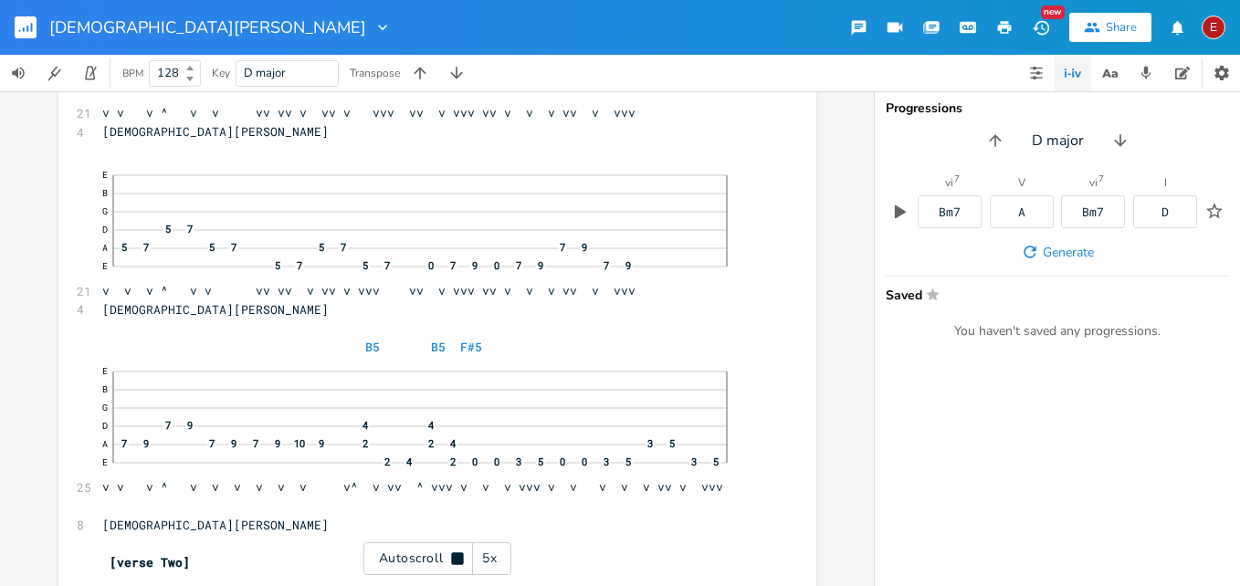
click at [464, 562] on icon at bounding box center [457, 559] width 15 height 15
click at [1217, 33] on div "E" at bounding box center [1214, 28] width 24 height 24
click at [1121, 156] on span "Sign Out" at bounding box center [1119, 158] width 43 height 12
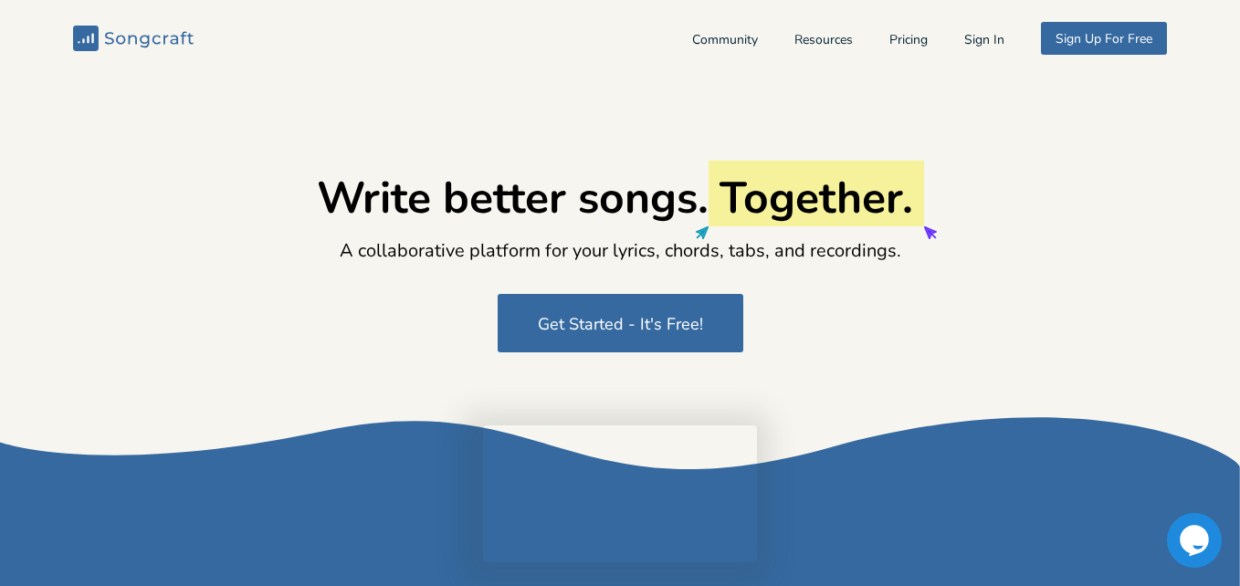
type input "[EMAIL_ADDRESS][DOMAIN_NAME]"
